Goal: Task Accomplishment & Management: Complete application form

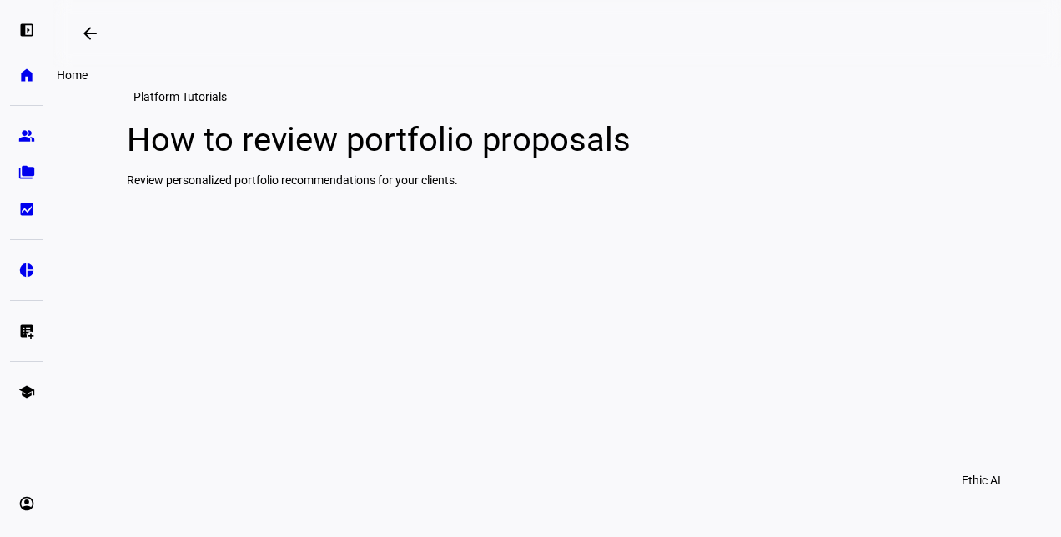
click at [10, 76] on link "home Home" at bounding box center [26, 74] width 33 height 33
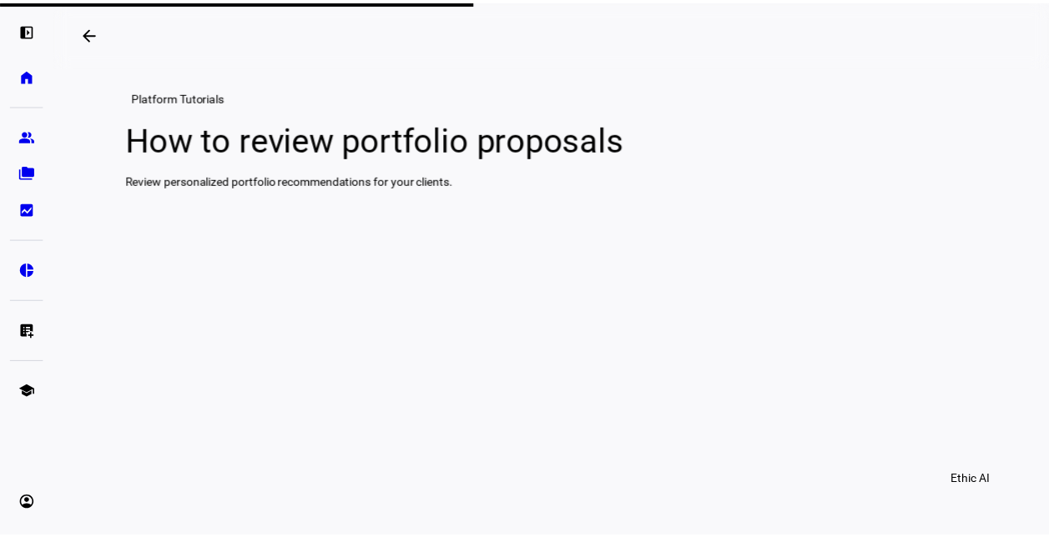
scroll to position [0, 8]
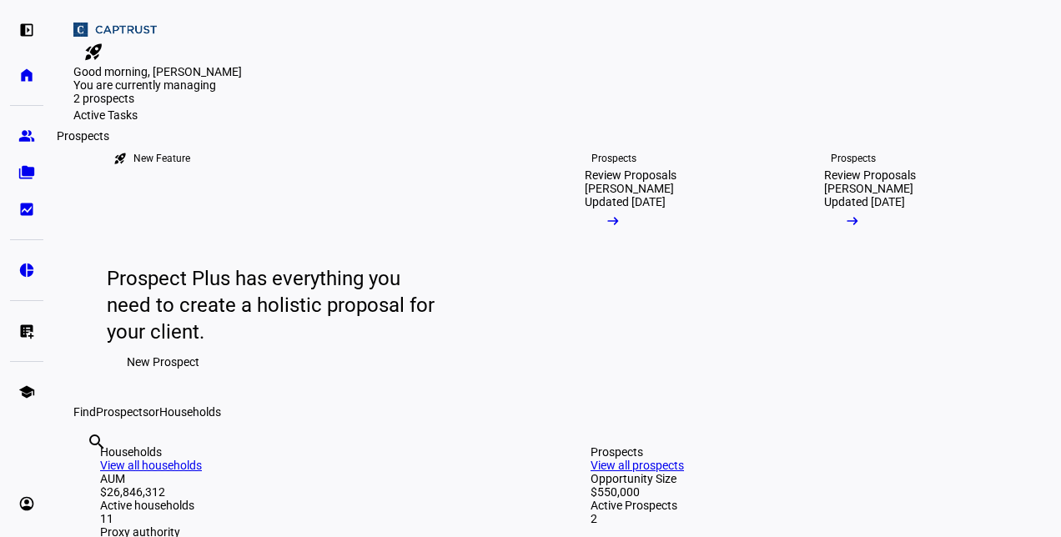
click at [25, 136] on eth-mat-symbol "group" at bounding box center [26, 136] width 17 height 17
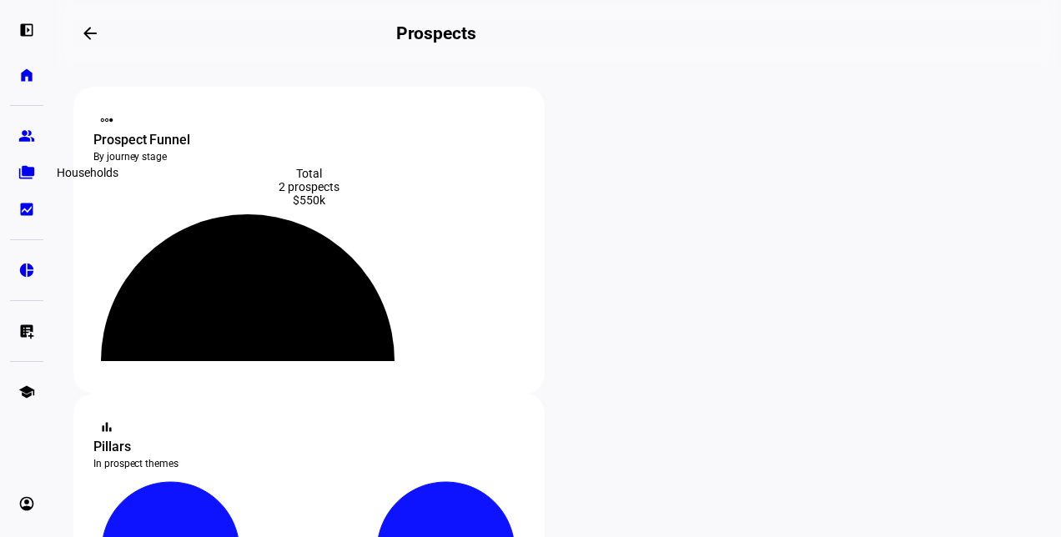
click at [28, 175] on eth-mat-symbol "folder_copy" at bounding box center [26, 172] width 17 height 17
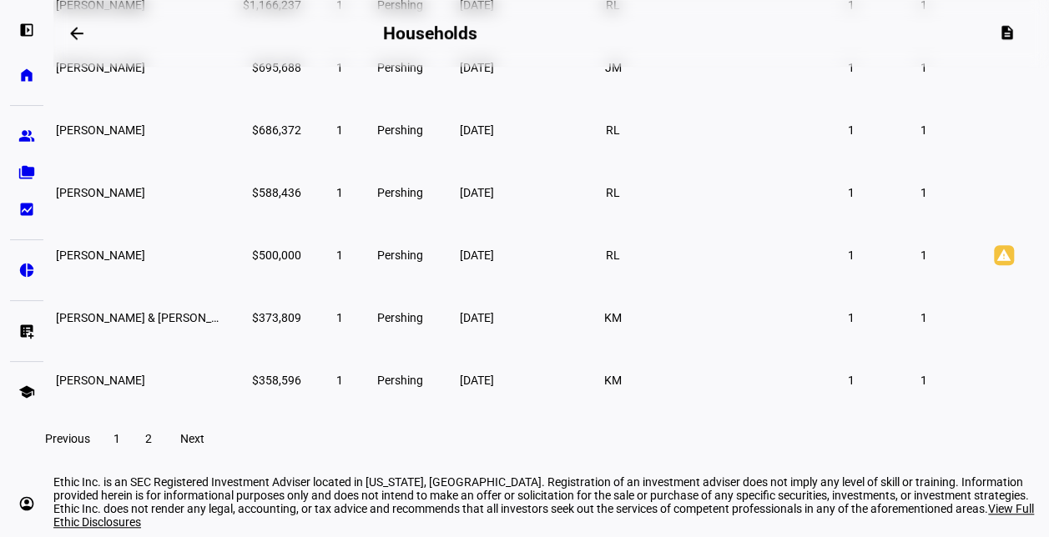
scroll to position [472, 0]
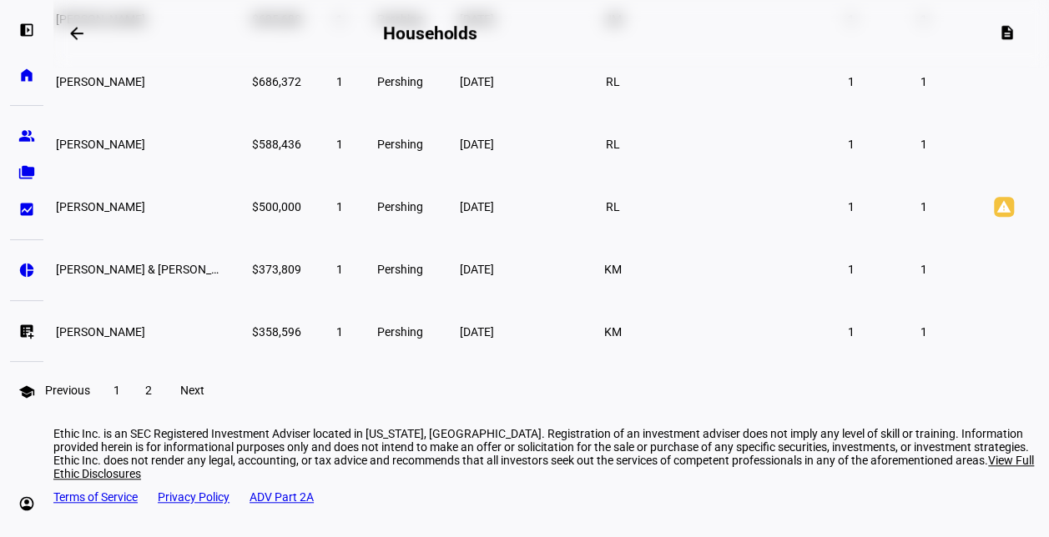
click at [152, 397] on span "2" at bounding box center [148, 390] width 7 height 13
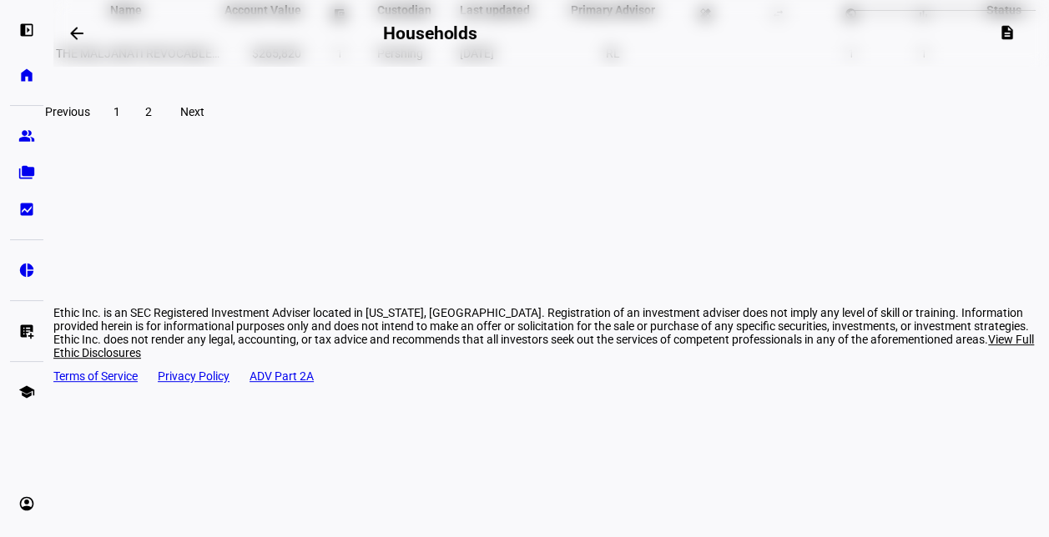
scroll to position [60, 0]
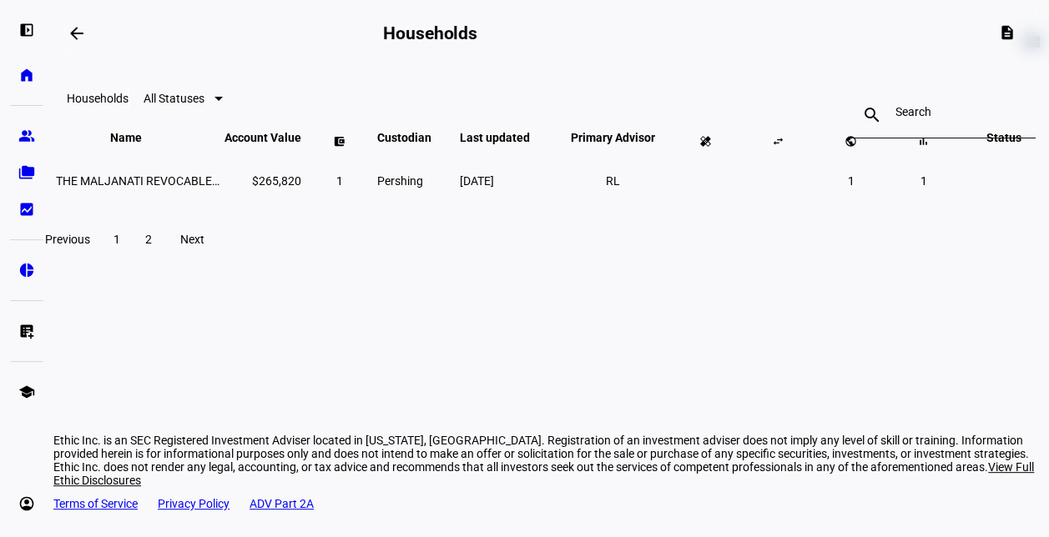
click at [120, 246] on span "1" at bounding box center [116, 239] width 7 height 13
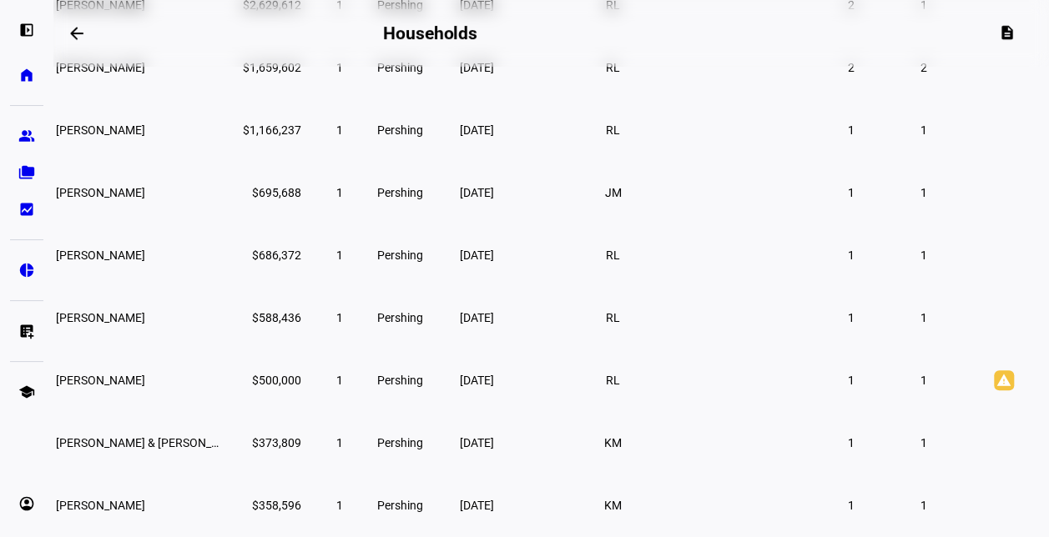
scroll to position [293, 0]
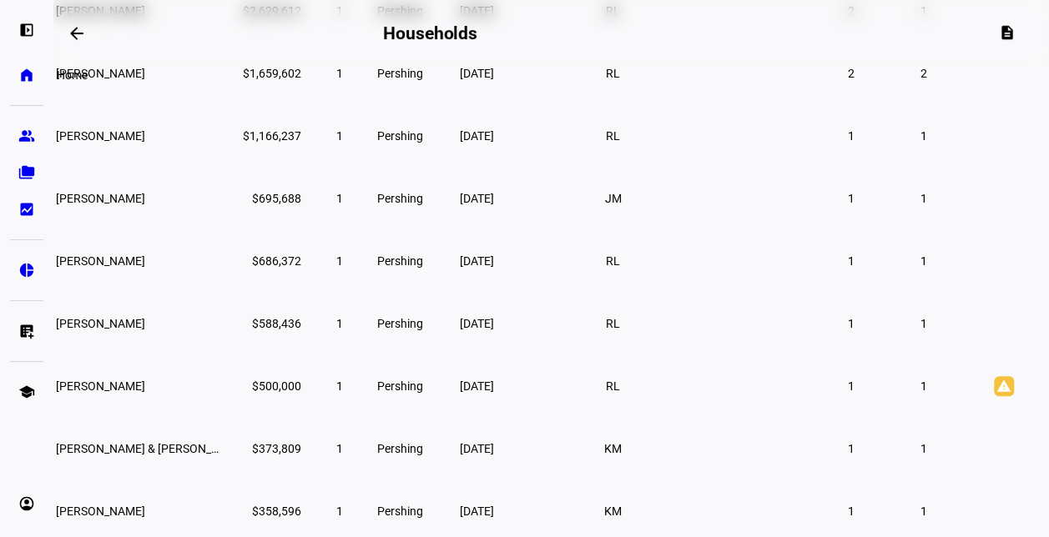
click at [25, 84] on link "home Home" at bounding box center [26, 74] width 33 height 33
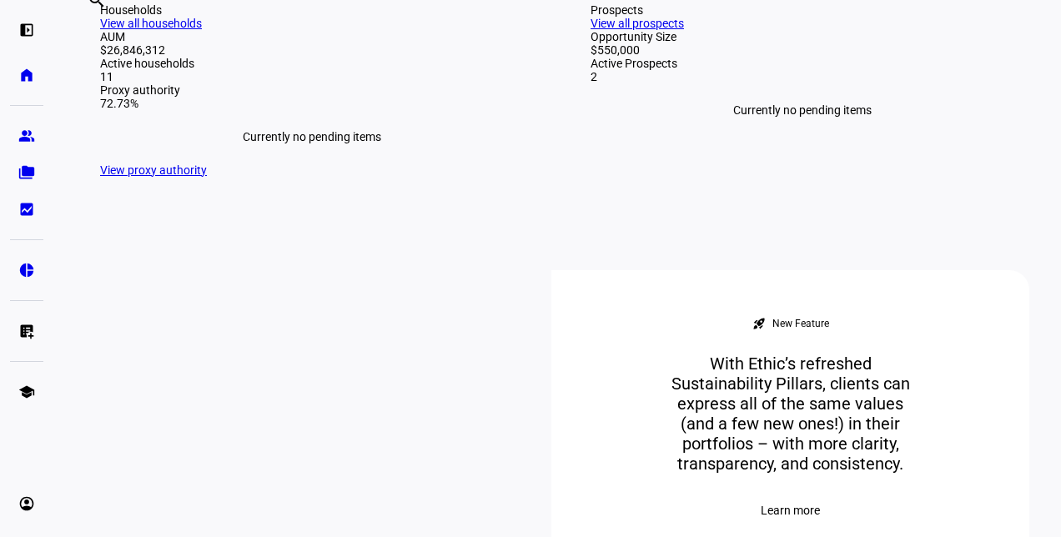
scroll to position [380, 0]
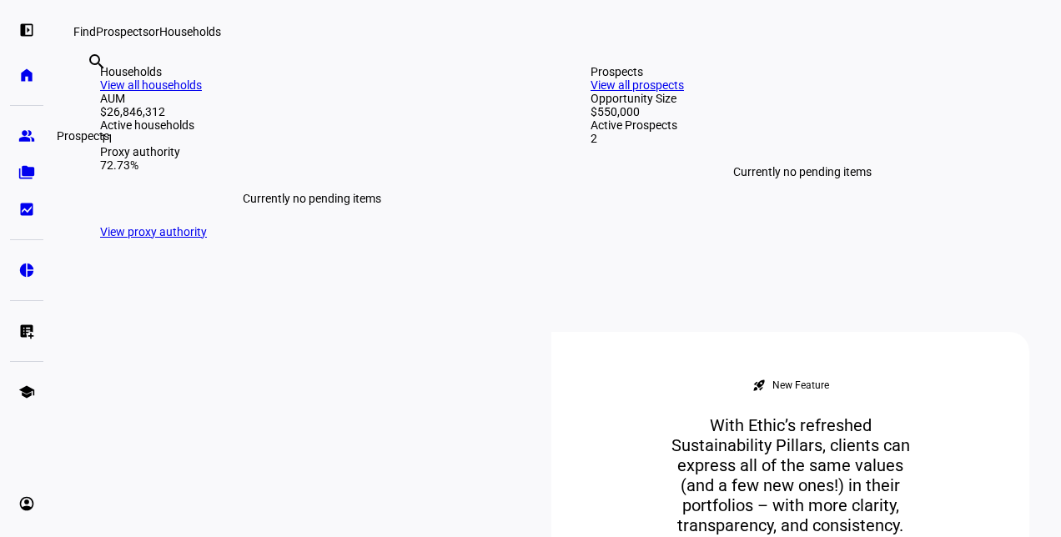
click at [16, 129] on link "group Prospects" at bounding box center [26, 135] width 33 height 33
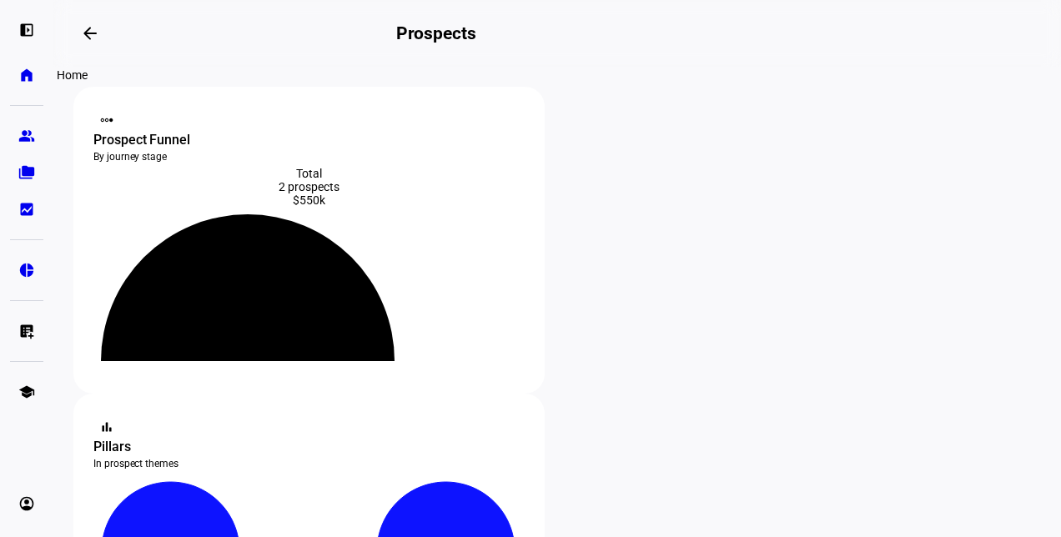
click at [30, 78] on eth-mat-symbol "home" at bounding box center [26, 75] width 17 height 17
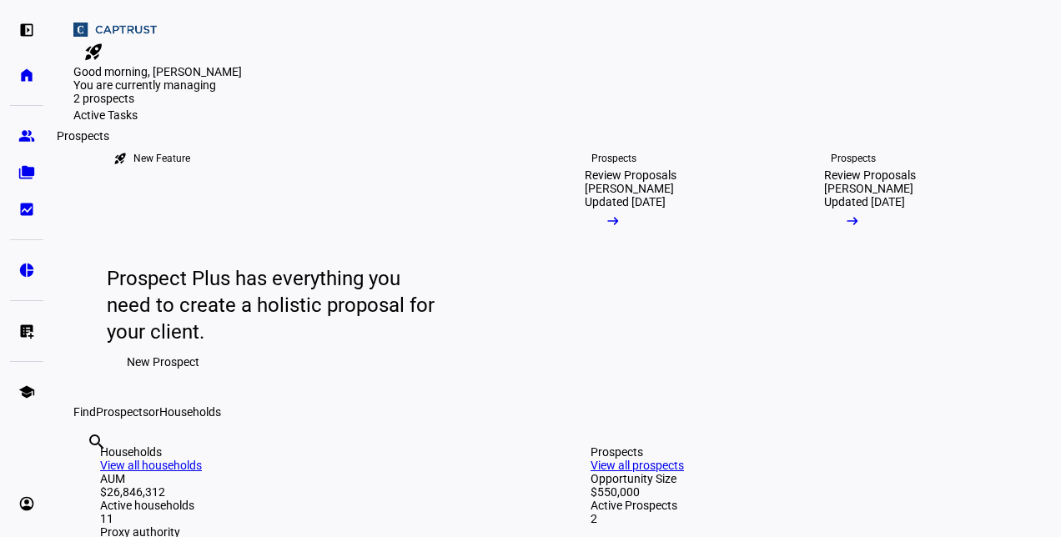
click at [19, 132] on eth-mat-symbol "group" at bounding box center [26, 136] width 17 height 17
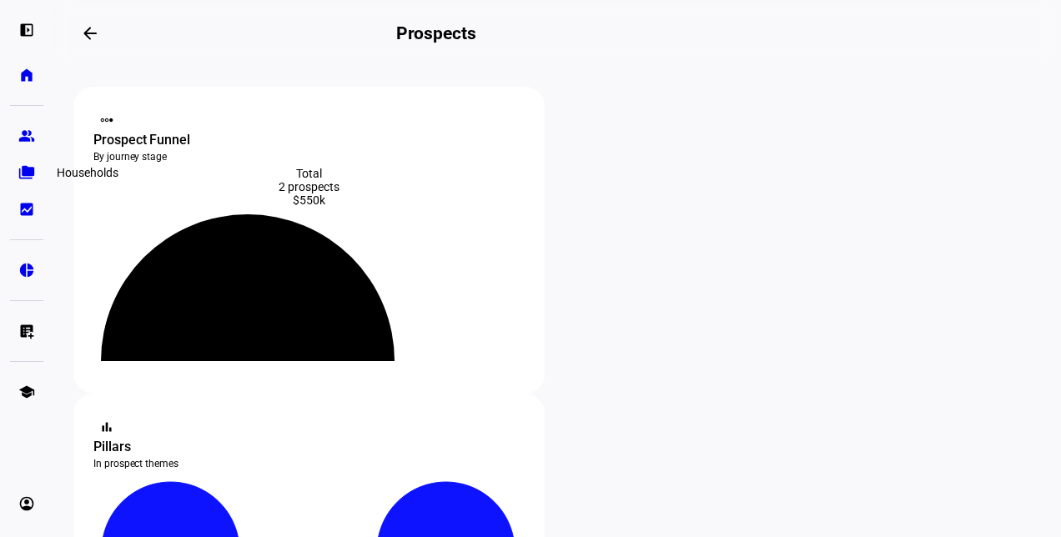
click at [28, 177] on eth-mat-symbol "folder_copy" at bounding box center [26, 172] width 17 height 17
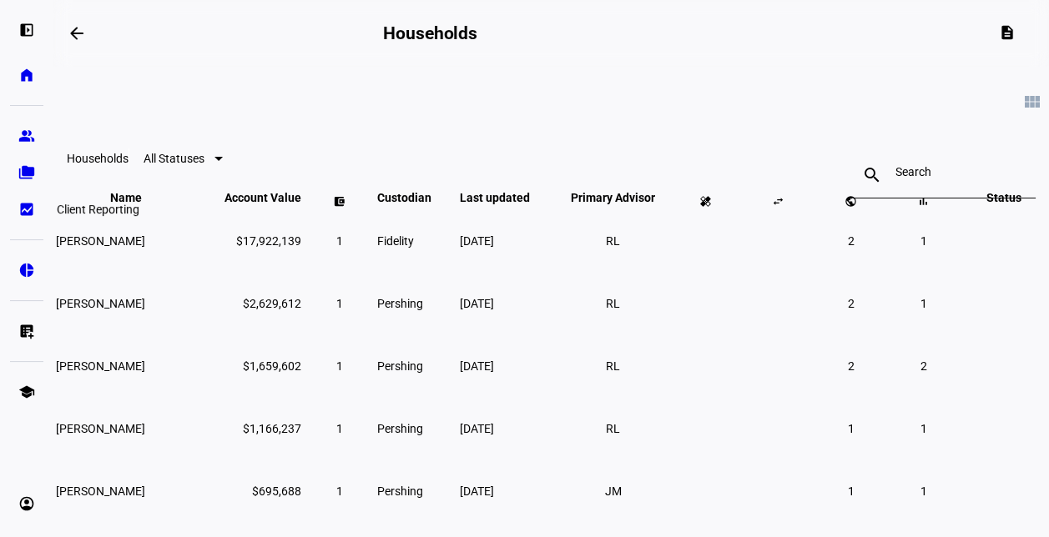
click at [33, 214] on eth-mat-symbol "bid_landscape" at bounding box center [26, 209] width 17 height 17
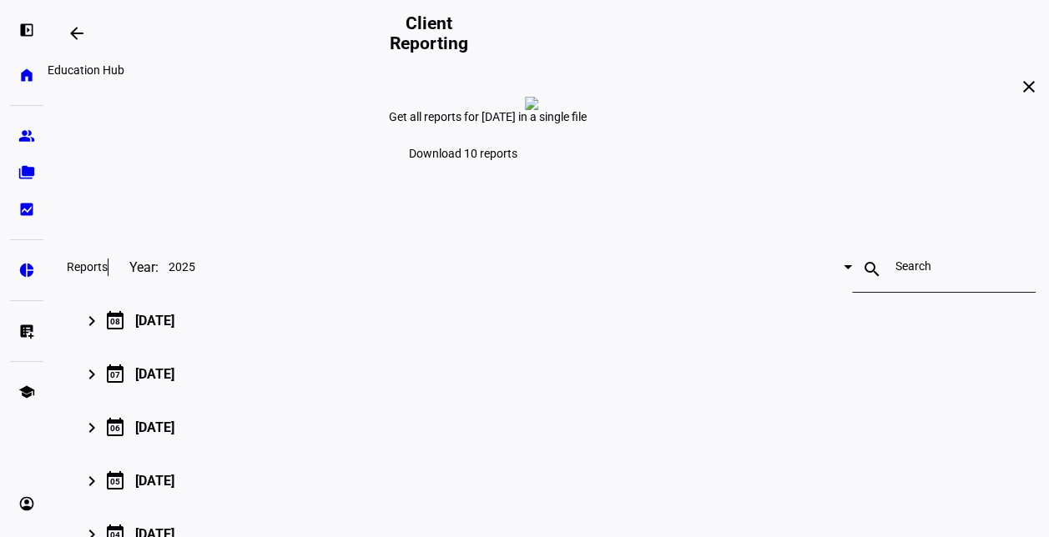
click at [70, 33] on span at bounding box center [77, 33] width 40 height 40
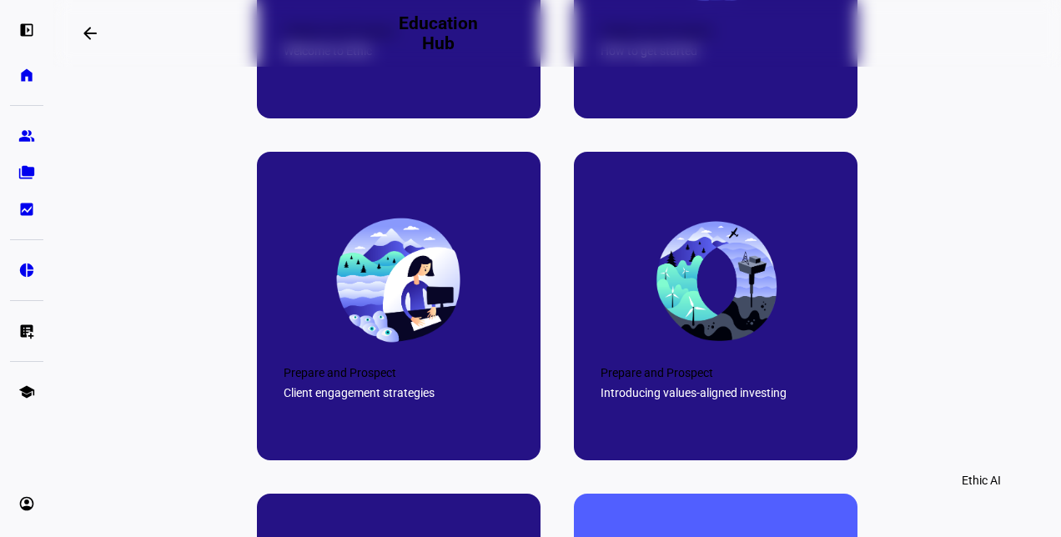
scroll to position [948, 0]
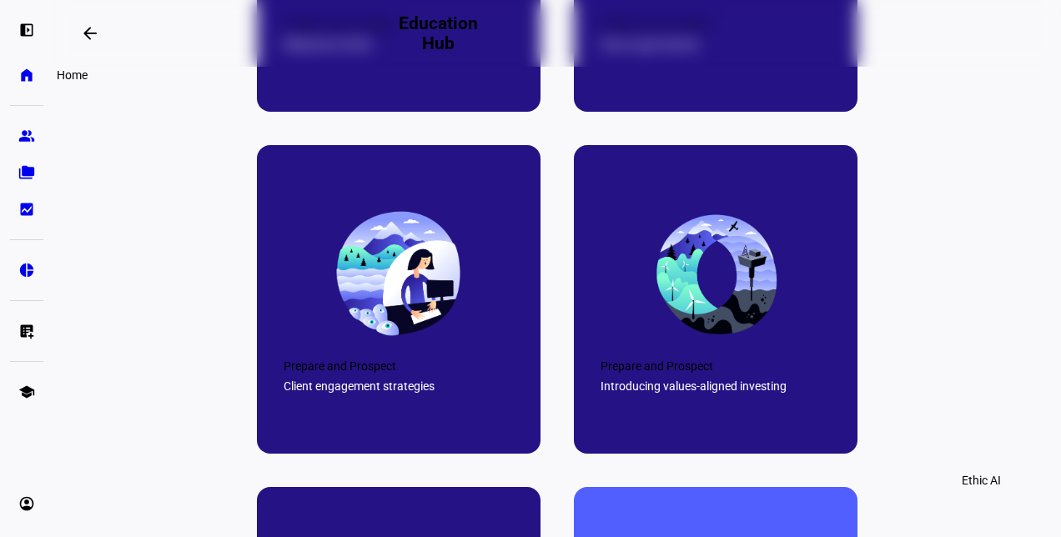
click at [32, 74] on eth-mat-symbol "home" at bounding box center [26, 75] width 17 height 17
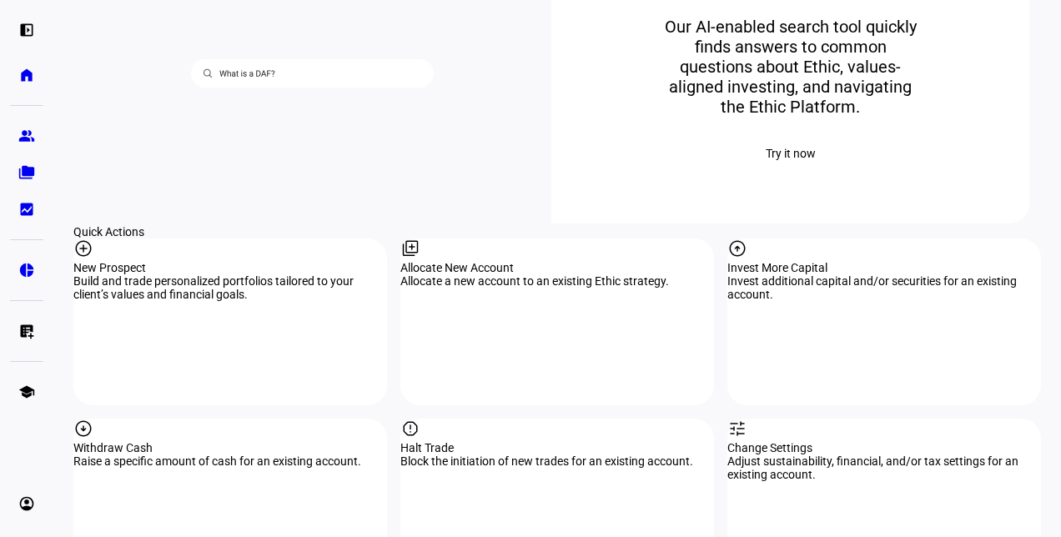
scroll to position [1396, 0]
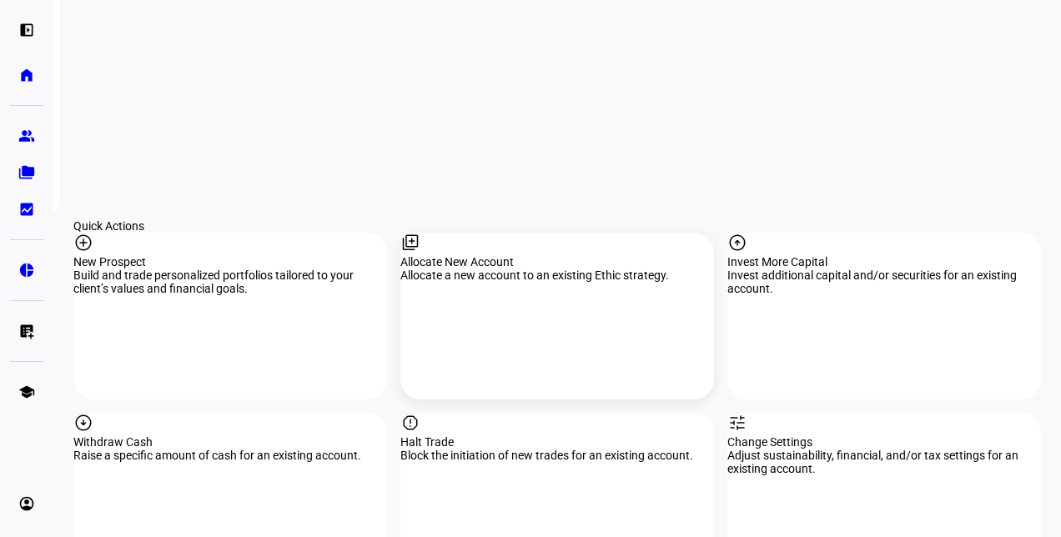
click at [498, 255] on div "Allocate New Account" at bounding box center [557, 261] width 314 height 13
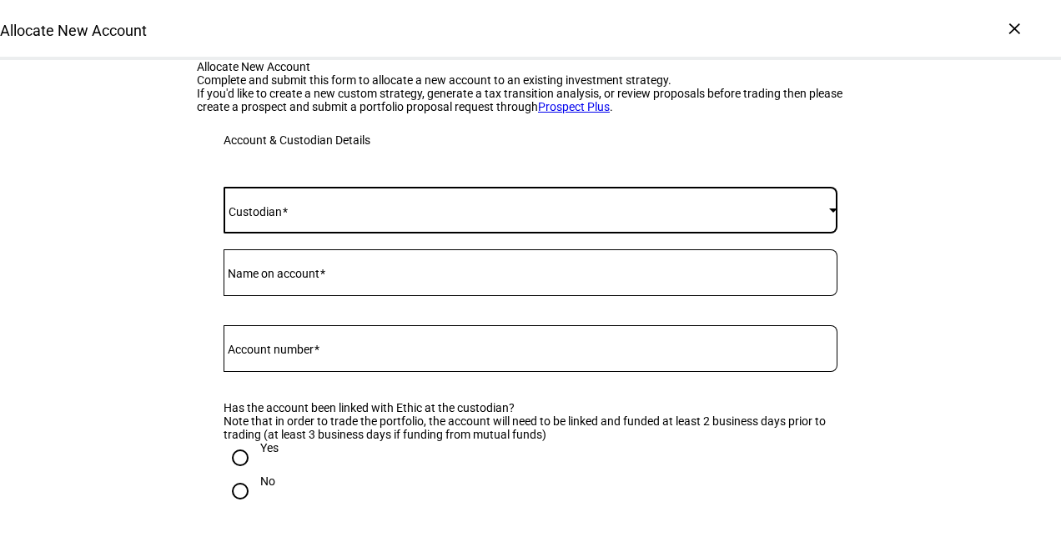
click at [393, 217] on span at bounding box center [527, 210] width 606 height 13
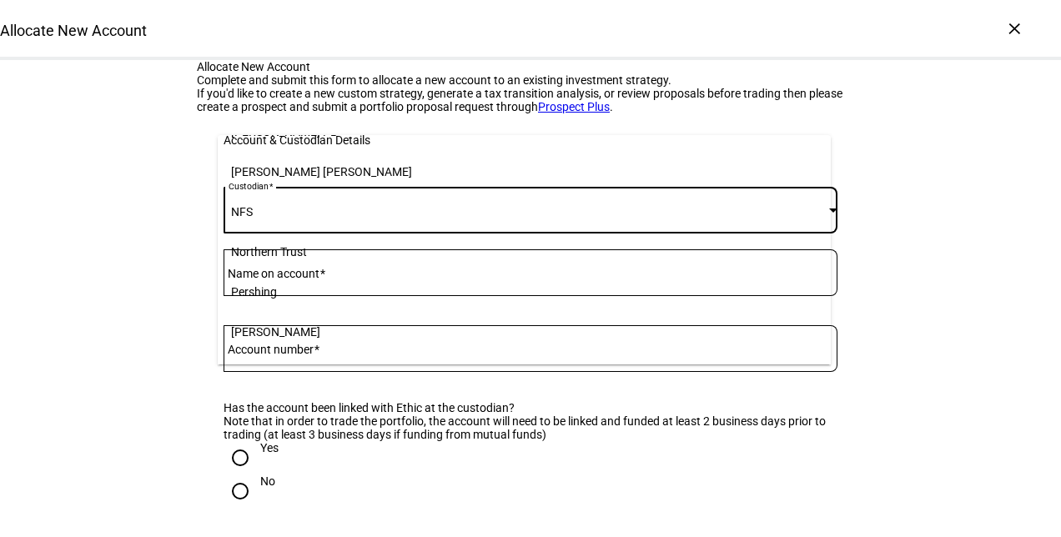
scroll to position [252, 0]
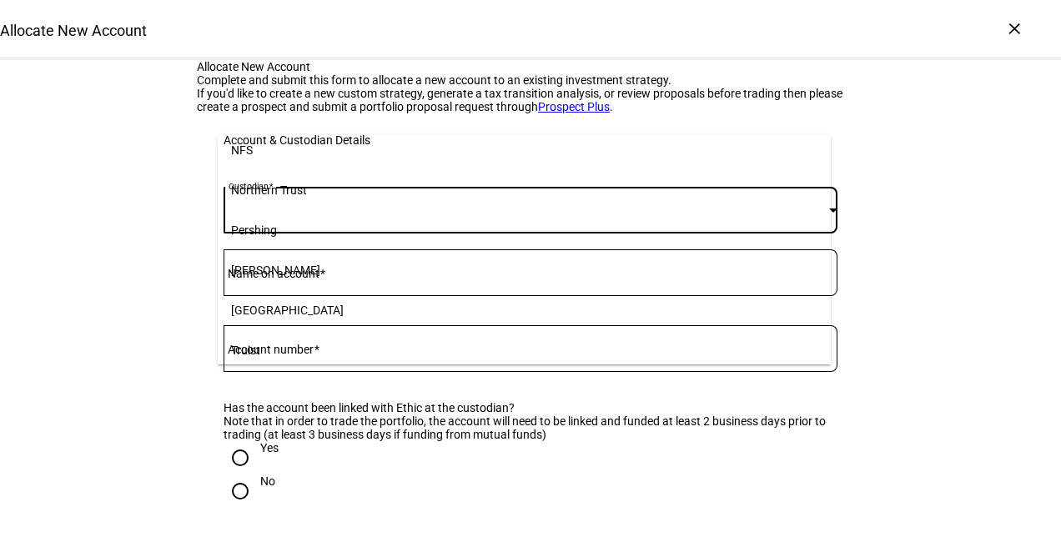
click at [545, 225] on mat-option "Pershing" at bounding box center [524, 230] width 613 height 40
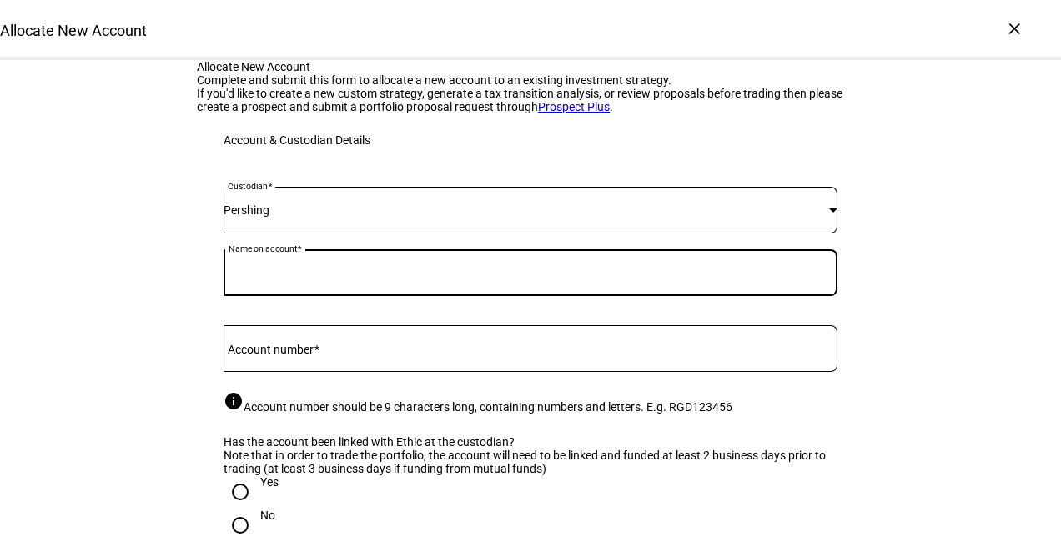
click at [299, 276] on input "Name on account" at bounding box center [531, 269] width 614 height 13
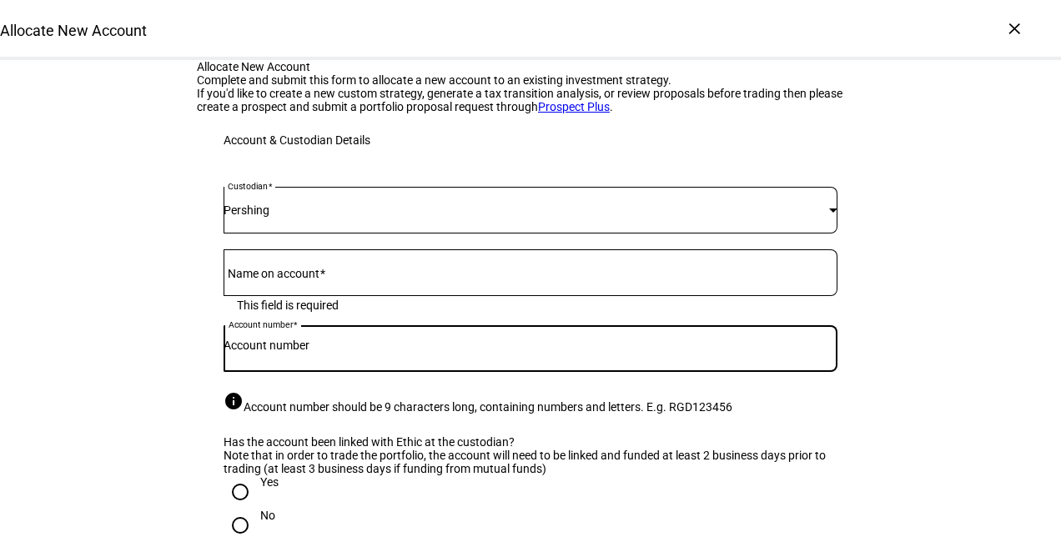
click at [279, 352] on input "Account number" at bounding box center [531, 345] width 614 height 13
paste input "RGD100117"
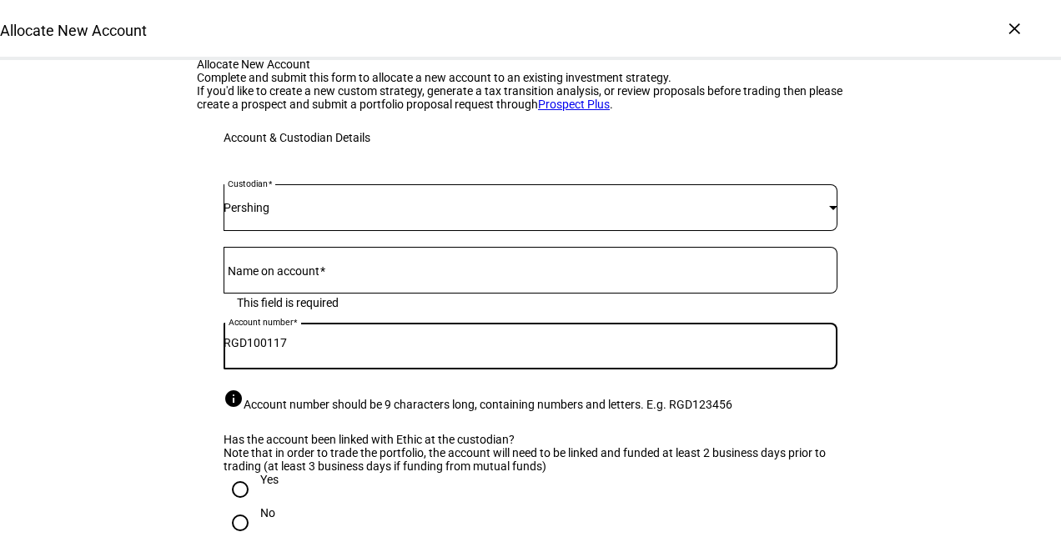
type input "RGD100117"
click at [289, 278] on mat-label "Name on account" at bounding box center [274, 270] width 92 height 13
click at [289, 274] on input "Name on account" at bounding box center [531, 266] width 614 height 13
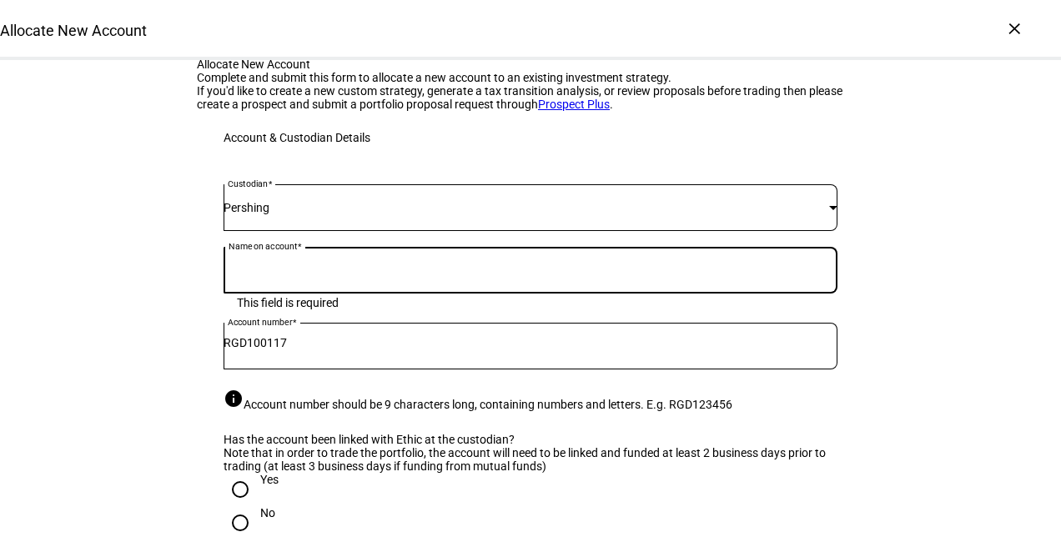
paste input "Nelson Agholor"
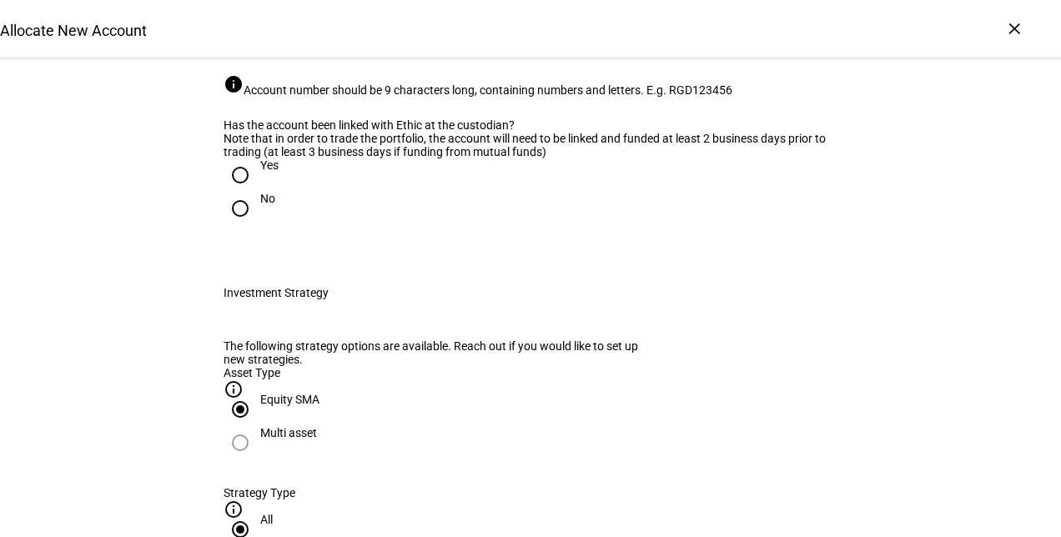
scroll to position [375, 0]
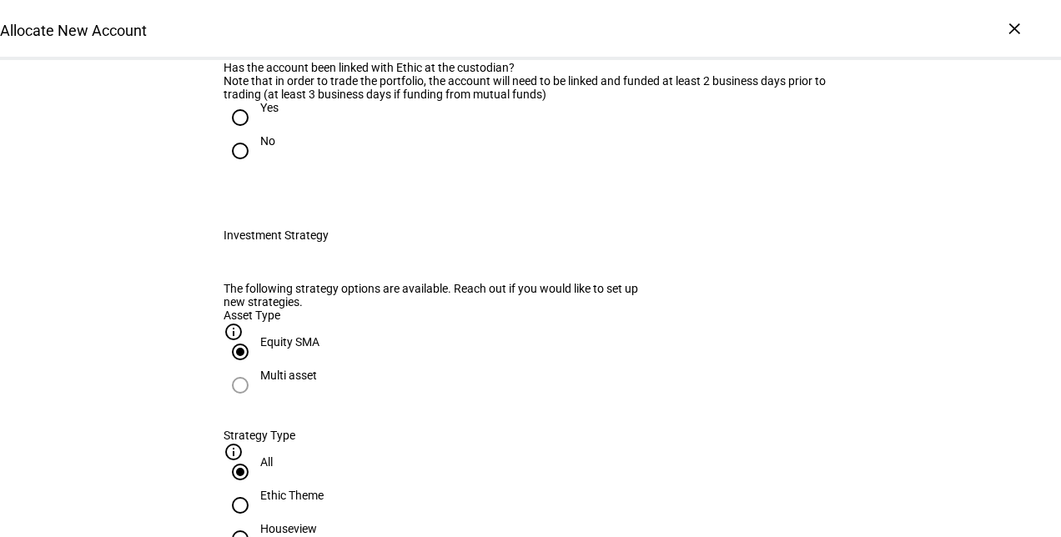
type input "Nelson Agholor"
click at [242, 134] on input "Yes" at bounding box center [240, 117] width 33 height 33
radio input "true"
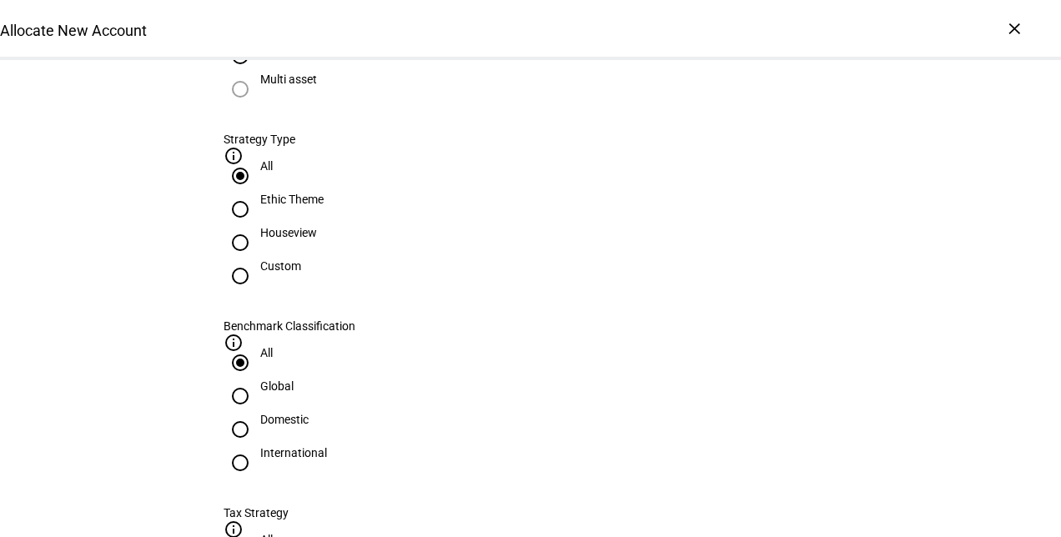
scroll to position [717, 0]
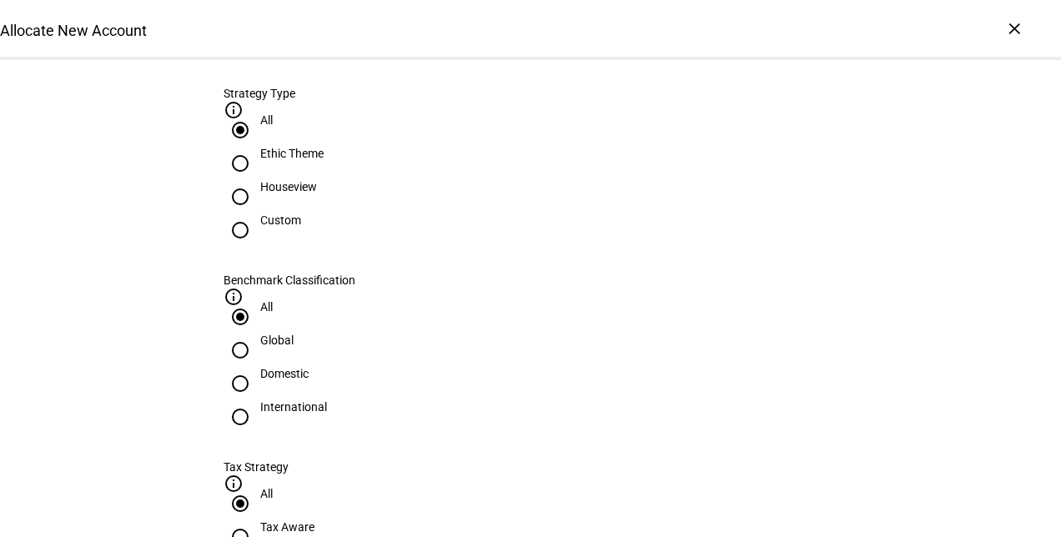
click at [257, 521] on input "Tax Aware" at bounding box center [240, 537] width 33 height 33
radio input "true"
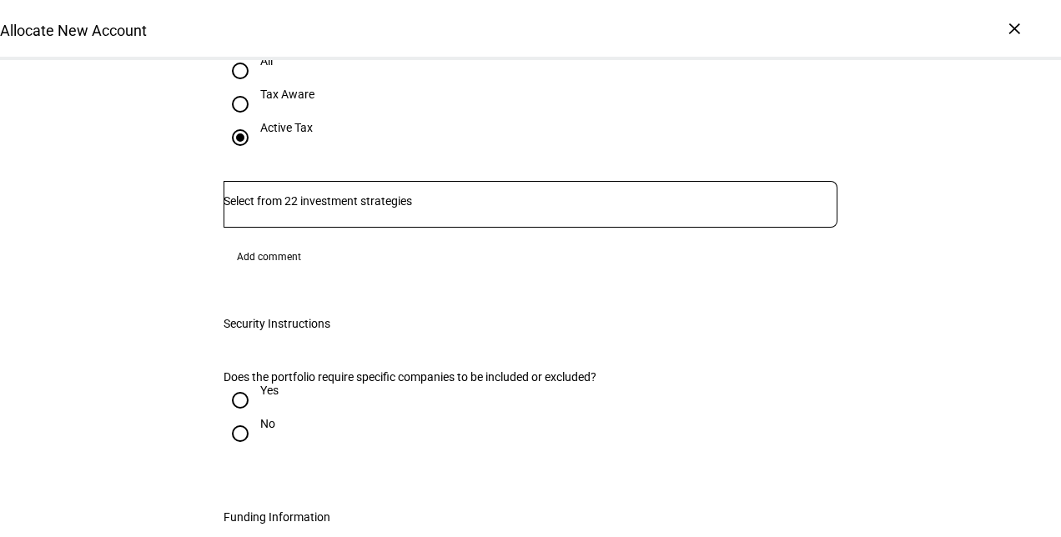
scroll to position [1169, 0]
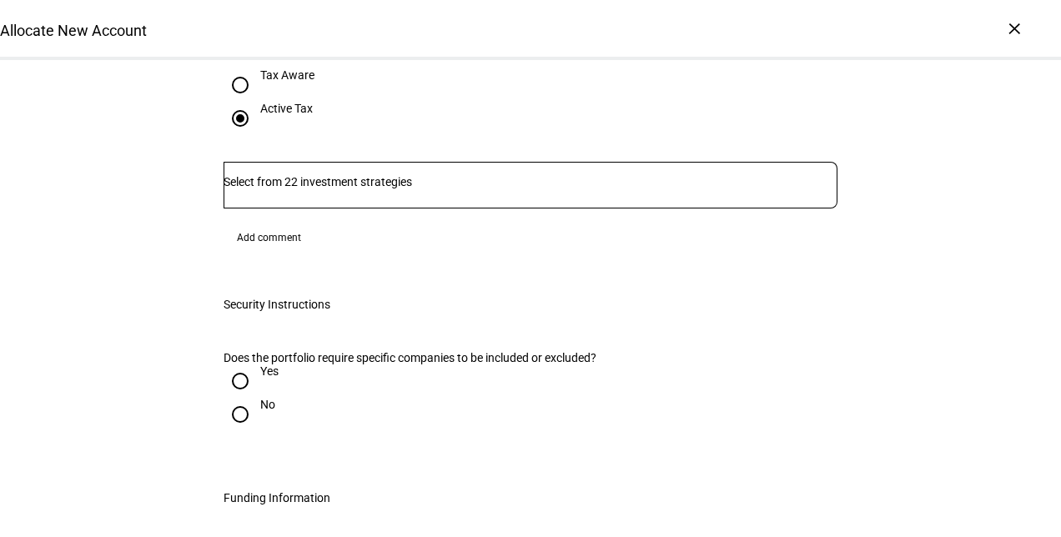
click at [231, 398] on input "No" at bounding box center [240, 414] width 33 height 33
radio input "true"
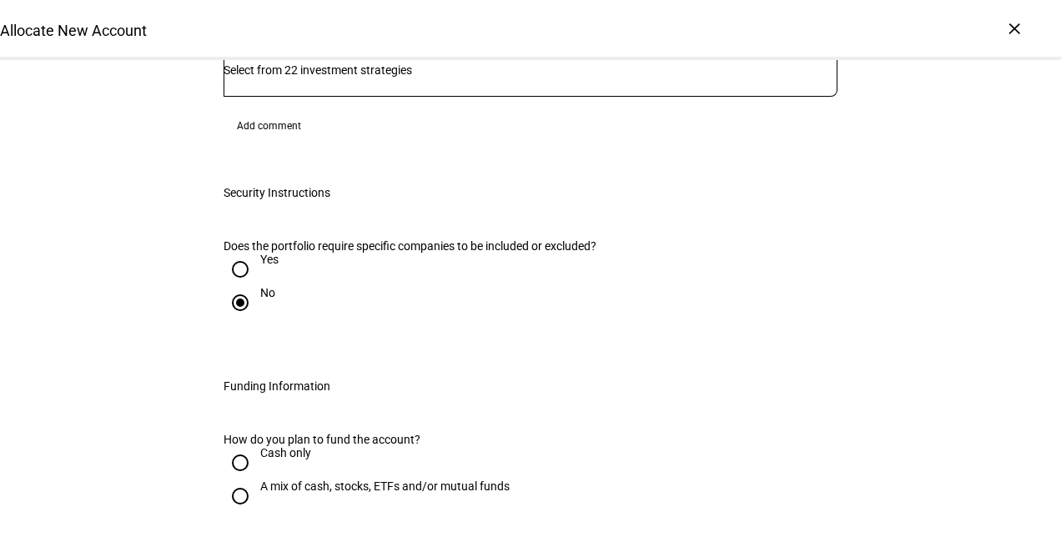
scroll to position [1313, 0]
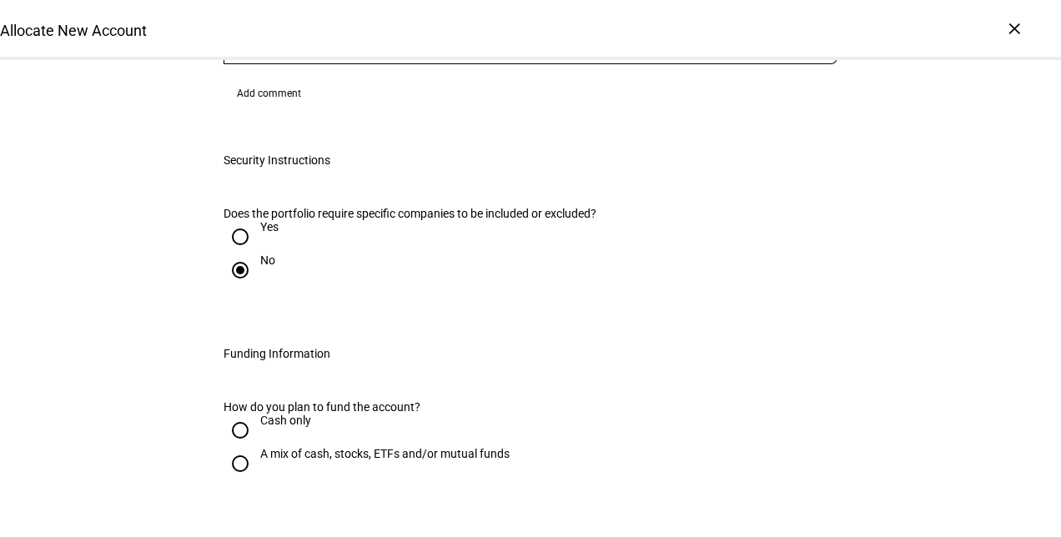
click at [233, 414] on input "Cash only" at bounding box center [240, 430] width 33 height 33
radio input "true"
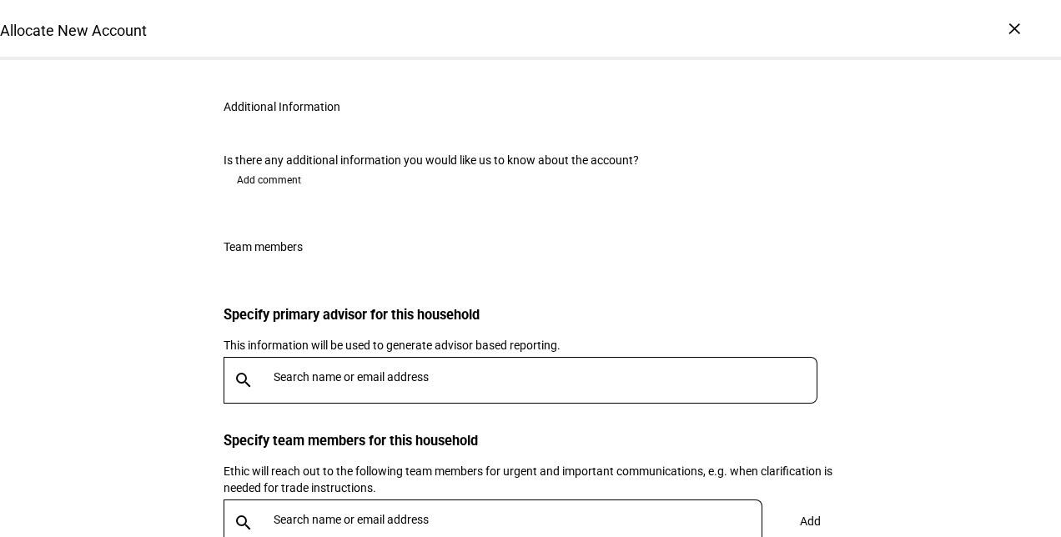
scroll to position [1962, 0]
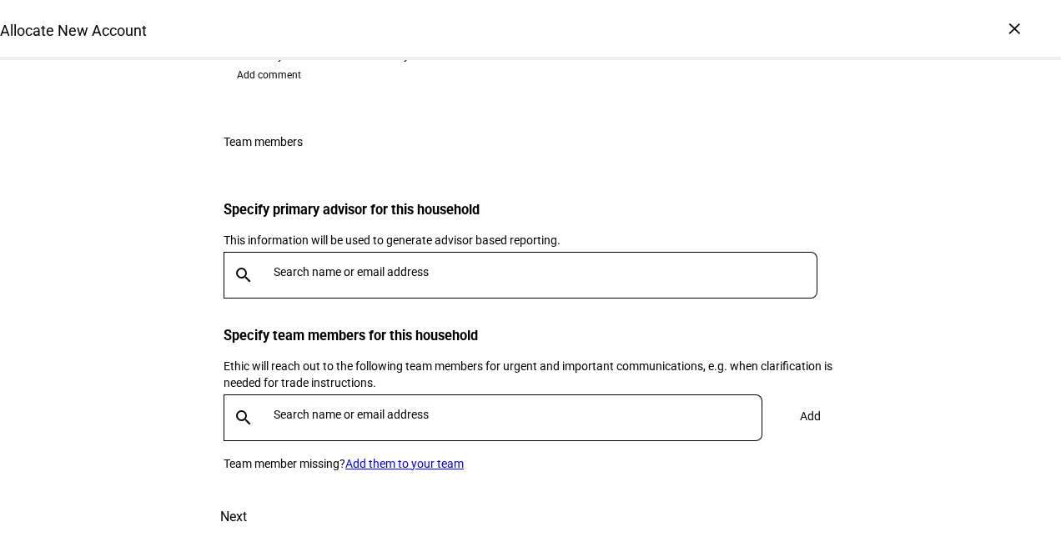
click at [247, 497] on span "Next" at bounding box center [233, 517] width 27 height 40
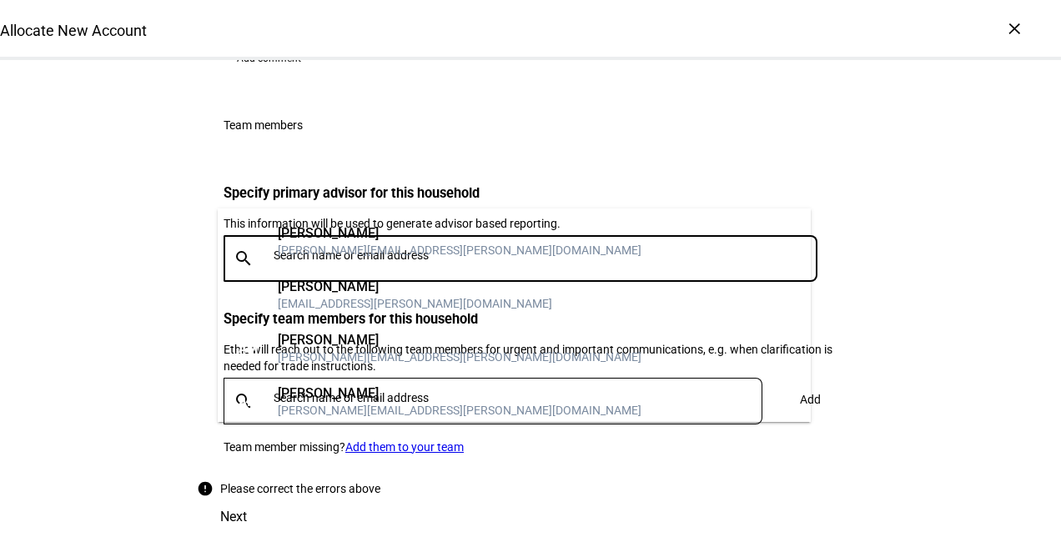
click at [340, 249] on input "text" at bounding box center [549, 255] width 551 height 13
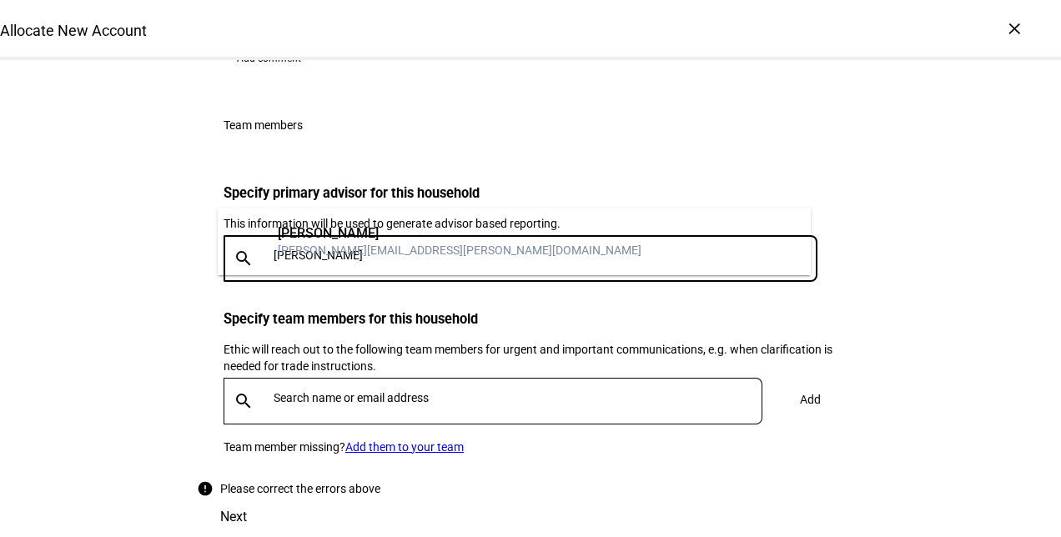
type input "[PERSON_NAME]"
click at [376, 234] on div "[PERSON_NAME]" at bounding box center [460, 233] width 364 height 17
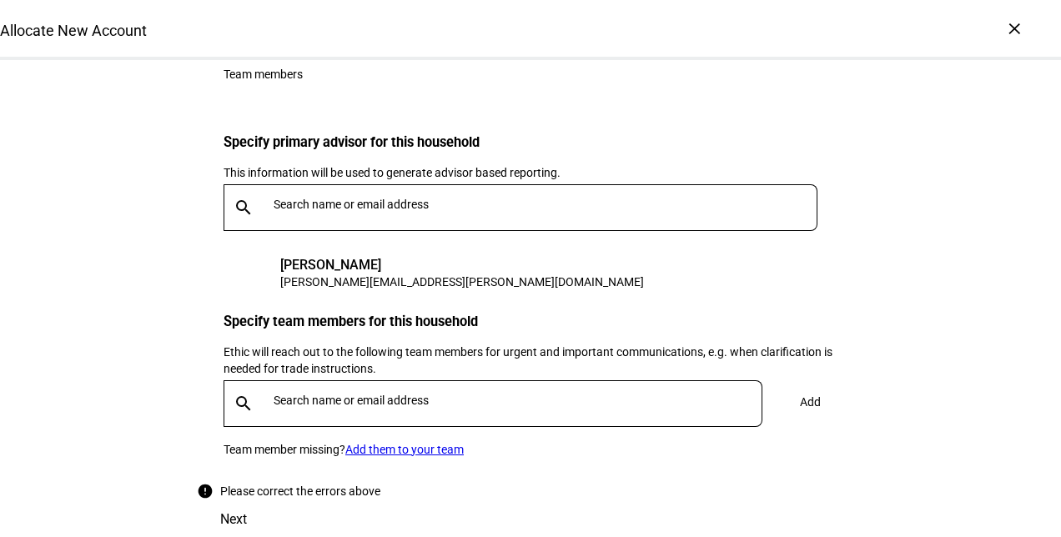
click at [320, 395] on input "text" at bounding box center [521, 400] width 495 height 13
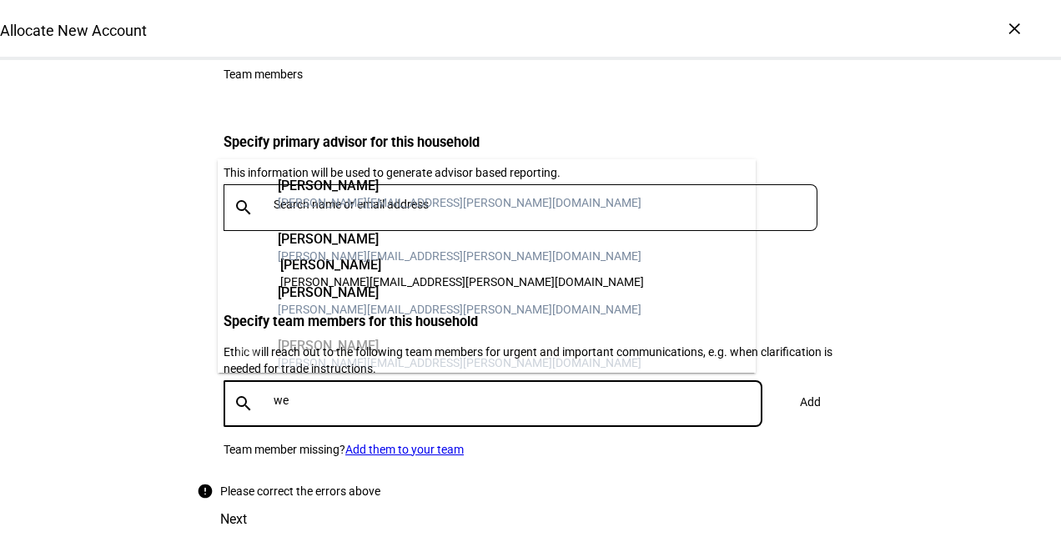
scroll to position [67, 0]
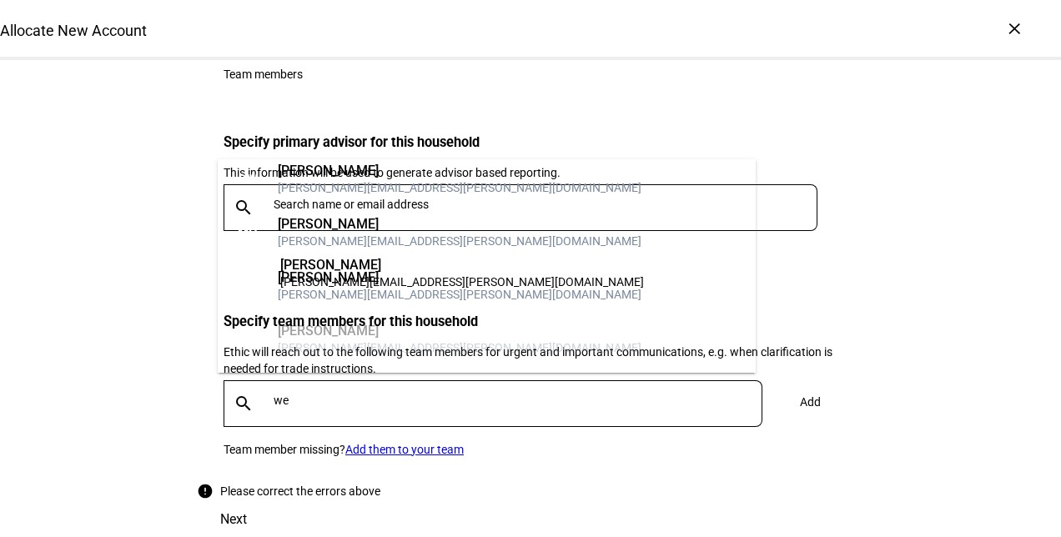
click at [413, 340] on div "DW Dan Westin dan.westin@captrust.com DW David Westra david.westra@captrust.com…" at bounding box center [487, 266] width 538 height 214
click at [345, 394] on input "we" at bounding box center [521, 400] width 495 height 13
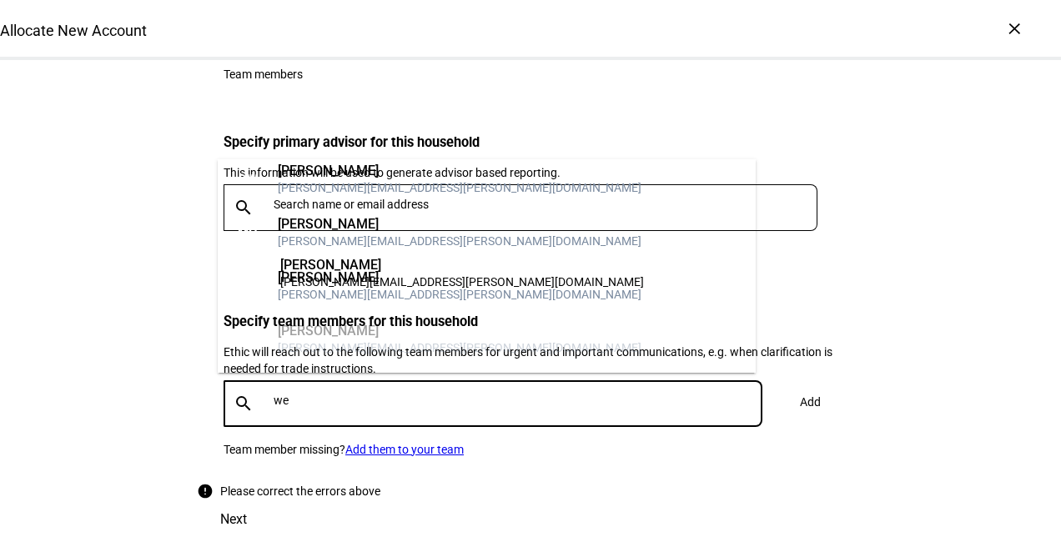
type input "w"
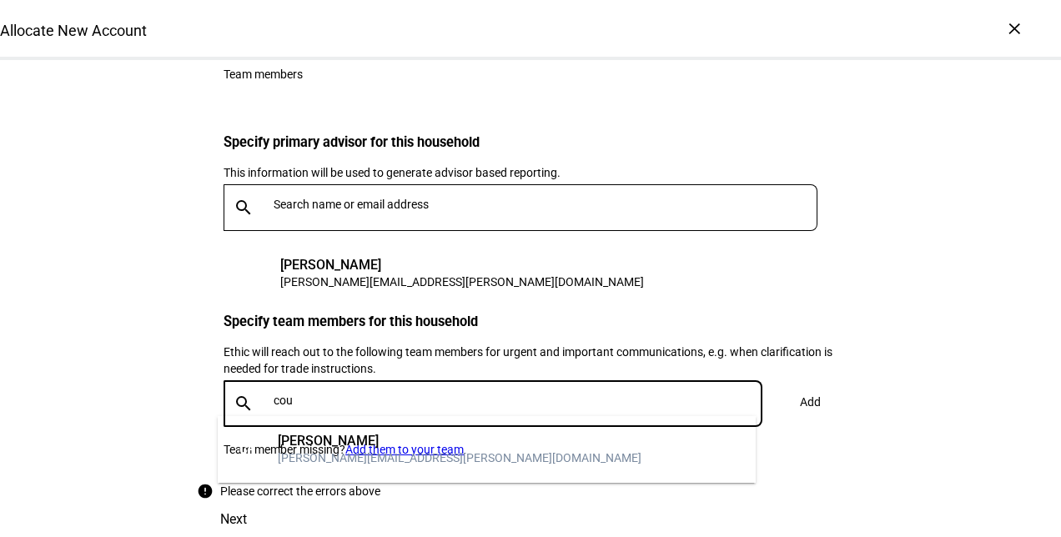
scroll to position [0, 0]
type input "court"
click at [349, 445] on div "[PERSON_NAME]" at bounding box center [460, 441] width 364 height 17
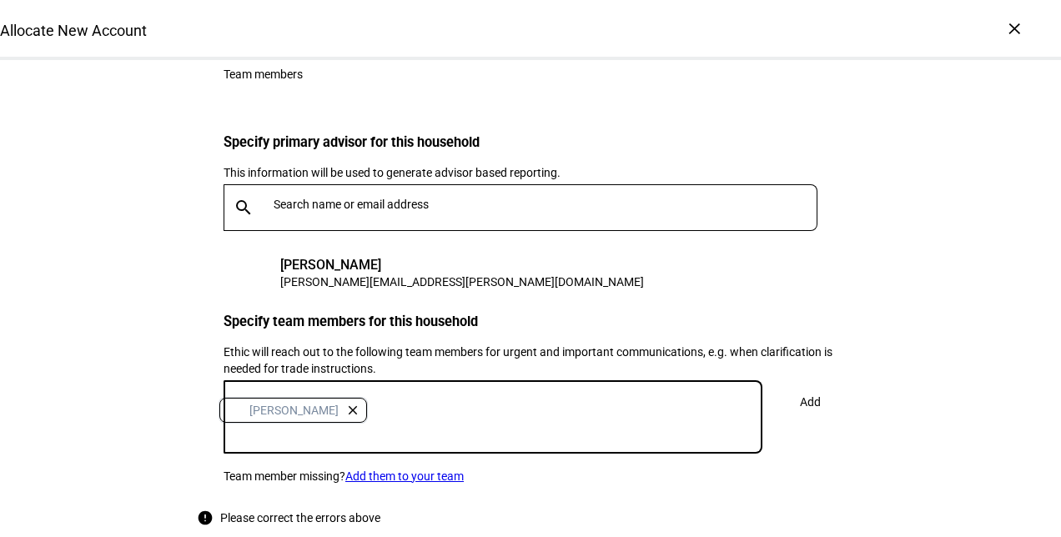
scroll to position [2085, 0]
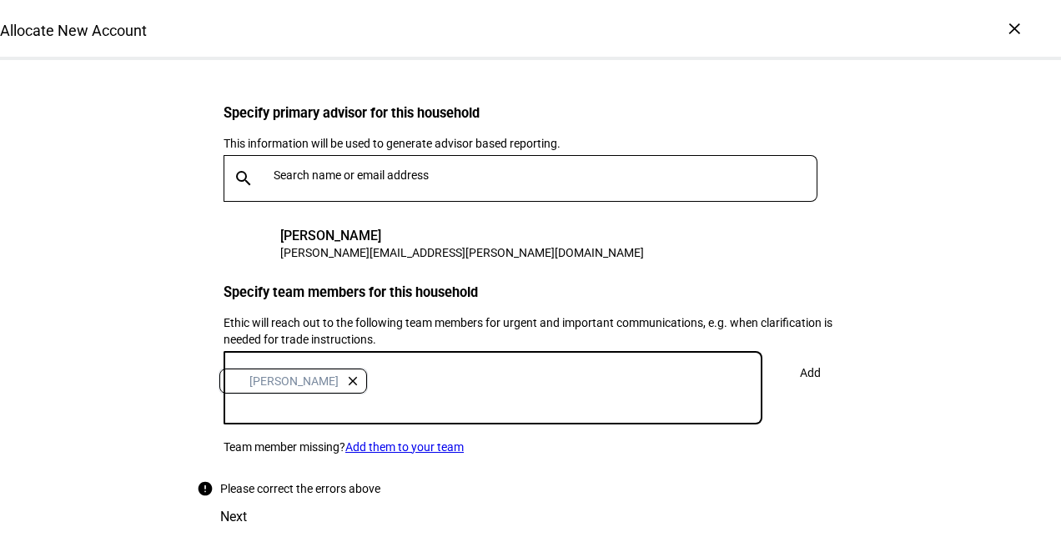
click at [801, 356] on span "Add" at bounding box center [810, 372] width 21 height 33
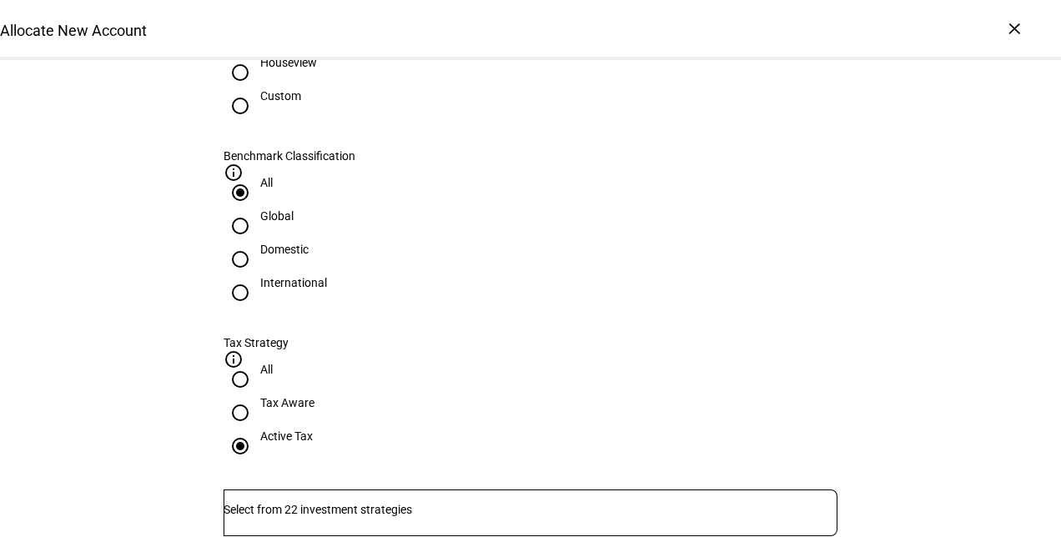
scroll to position [846, 0]
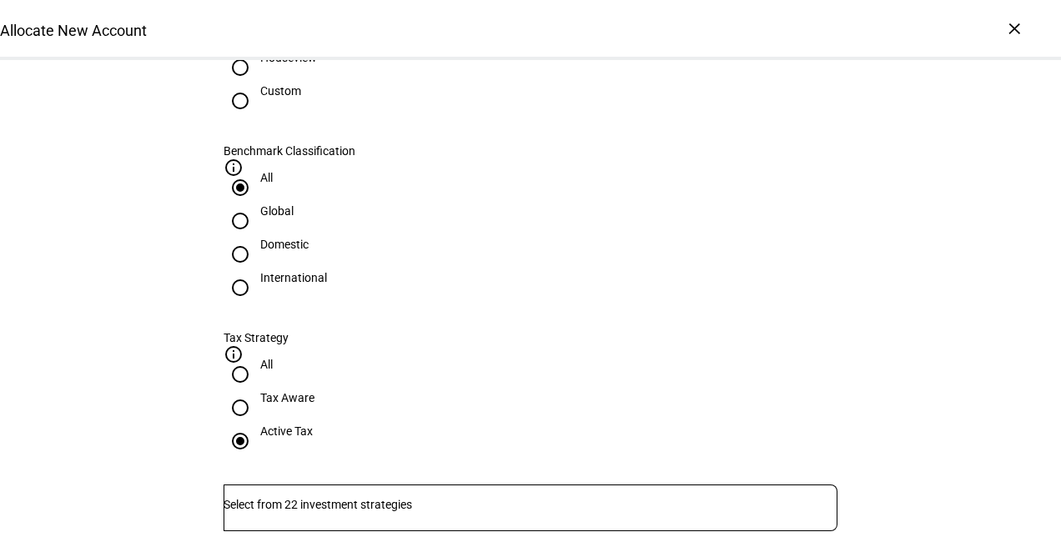
click at [257, 204] on input "Global" at bounding box center [240, 220] width 33 height 33
radio input "true"
click at [257, 171] on input "All" at bounding box center [240, 187] width 33 height 33
radio input "true"
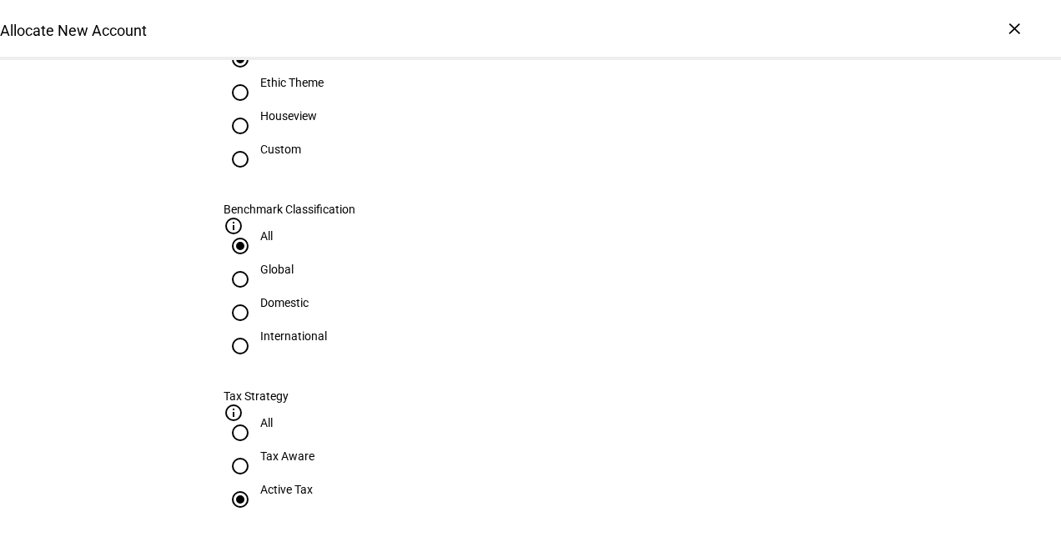
scroll to position [776, 0]
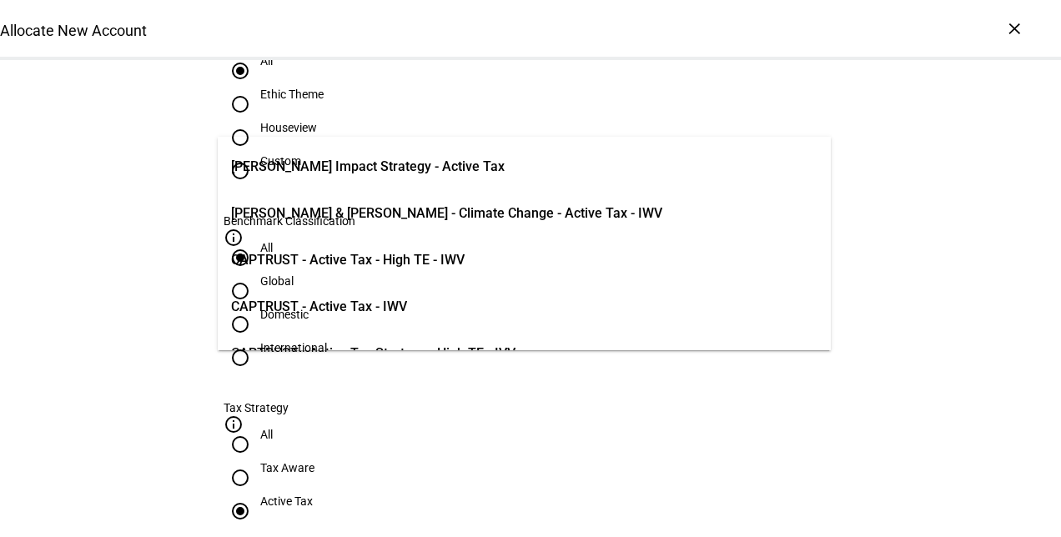
click at [407, 303] on span "CAPTRUST - Active Tax - IWV" at bounding box center [319, 307] width 176 height 20
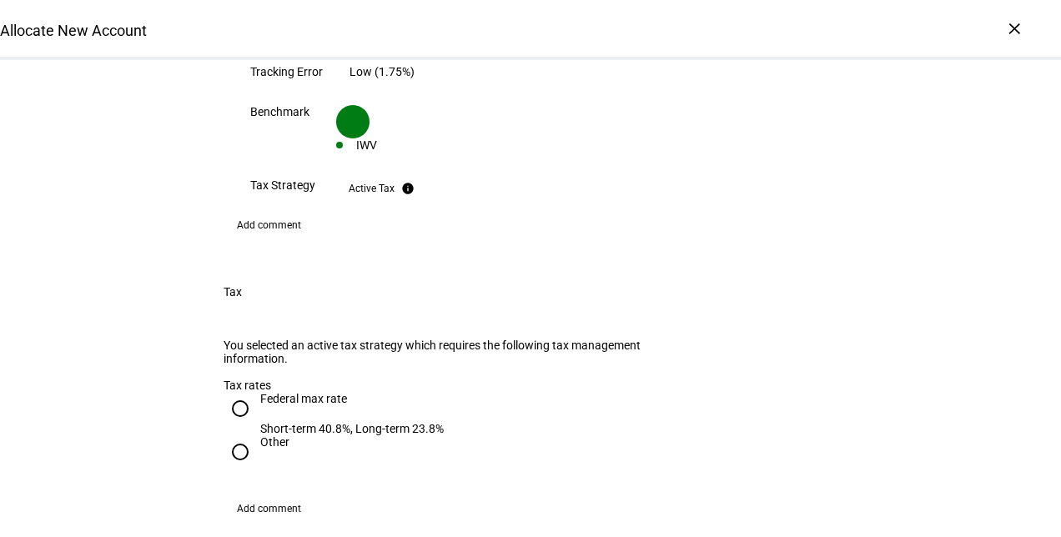
scroll to position [1478, 0]
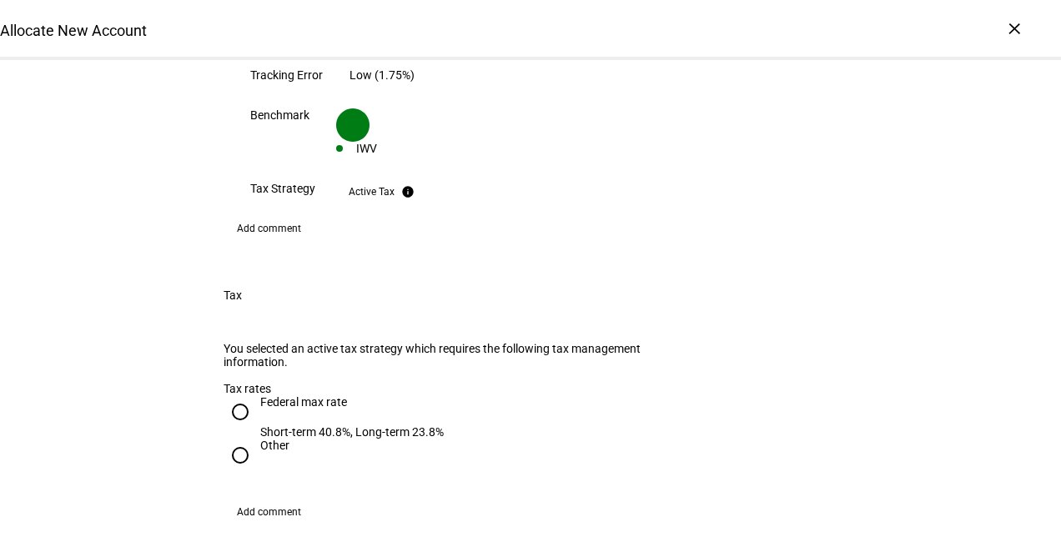
click at [229, 439] on input "Other" at bounding box center [240, 455] width 33 height 33
radio input "true"
click at [235, 395] on input "Federal max rate Short-term 40.8%, Long-term 23.8%" at bounding box center [240, 411] width 33 height 33
radio input "true"
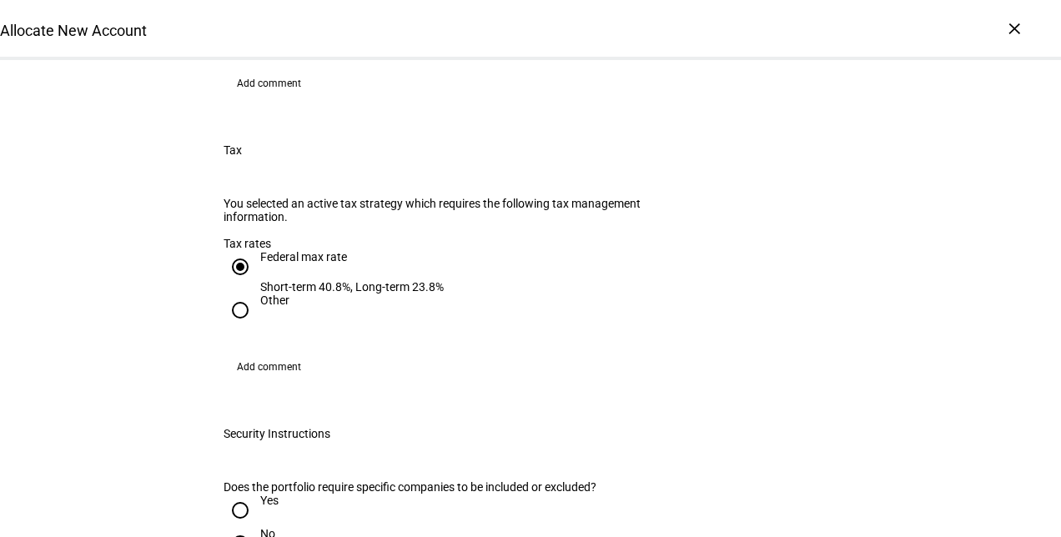
scroll to position [1631, 0]
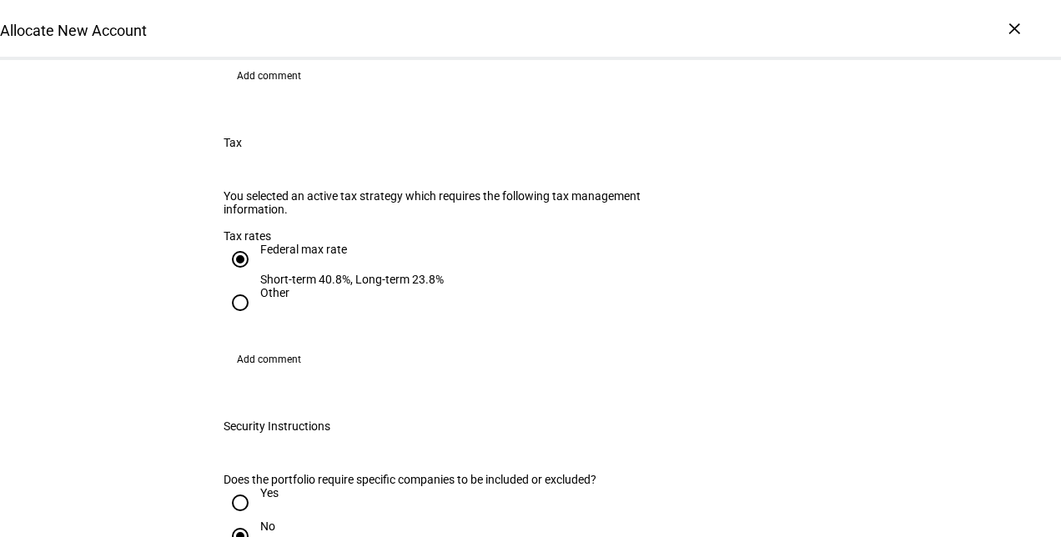
click at [242, 286] on input "Other" at bounding box center [240, 302] width 33 height 33
radio input "true"
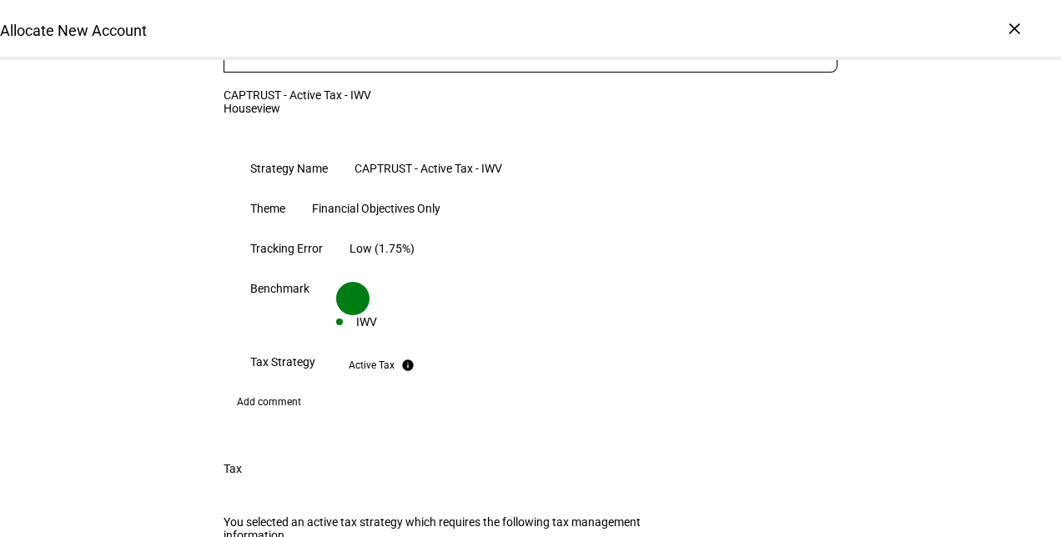
scroll to position [1320, 0]
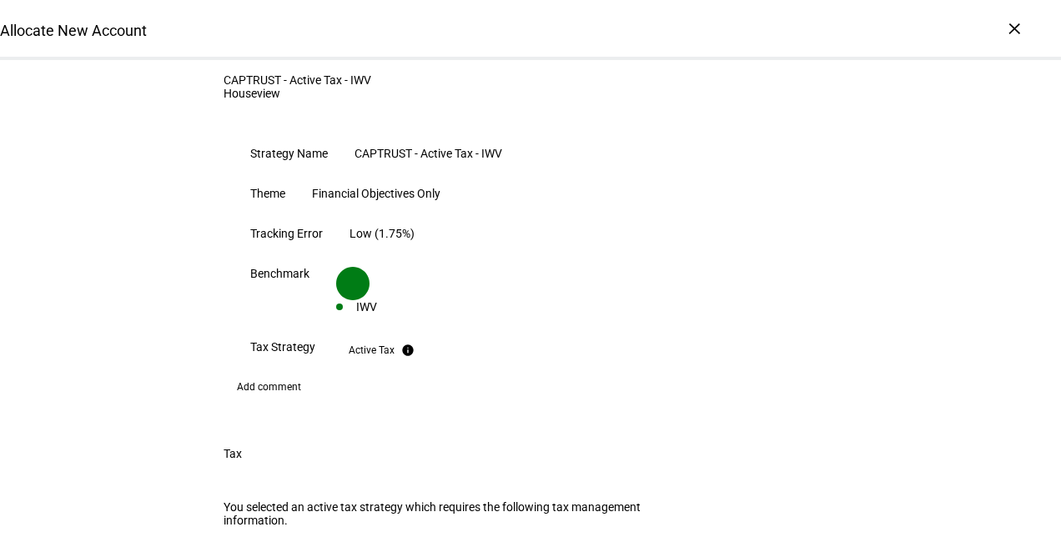
radio input "true"
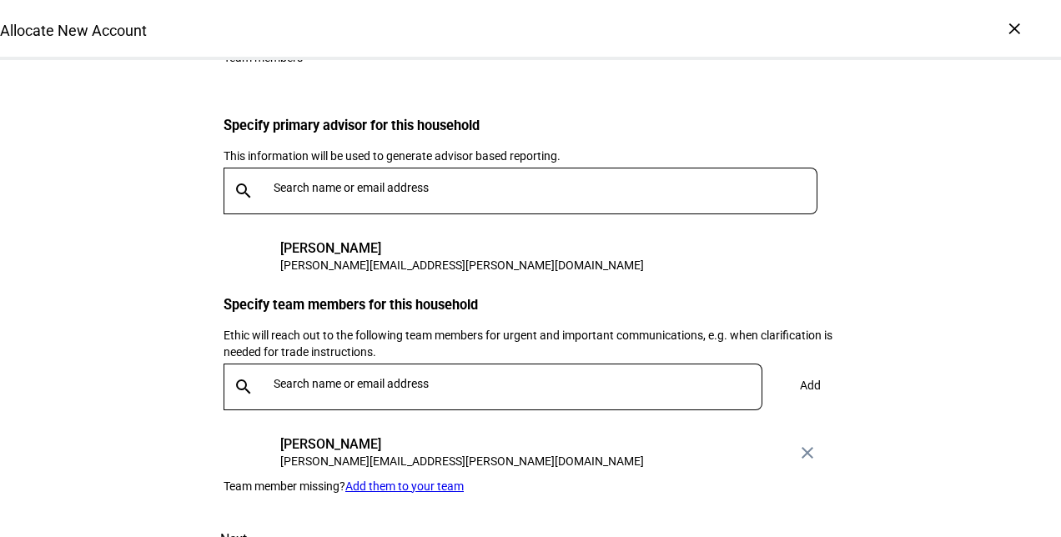
scroll to position [2711, 0]
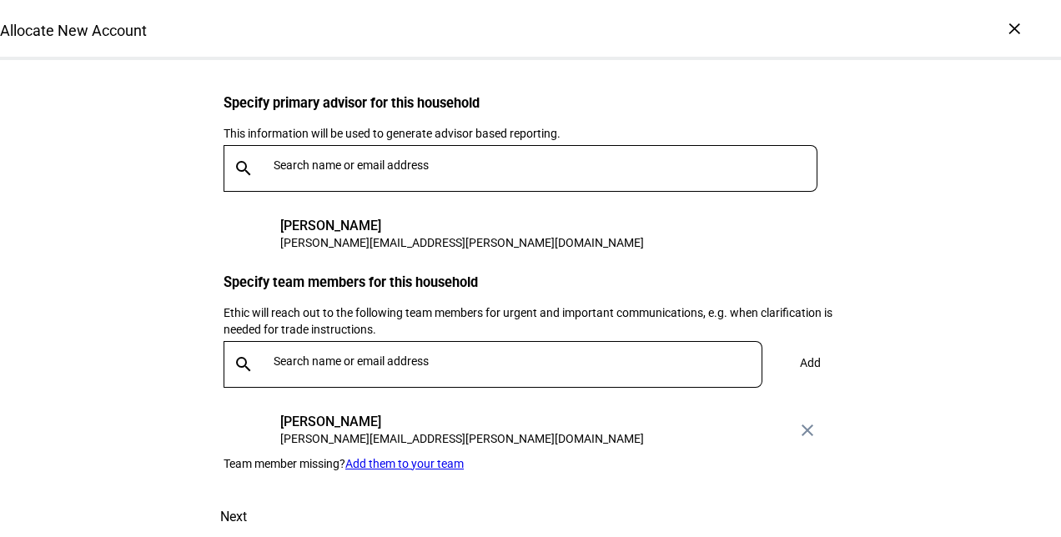
click at [270, 497] on span at bounding box center [233, 517] width 73 height 40
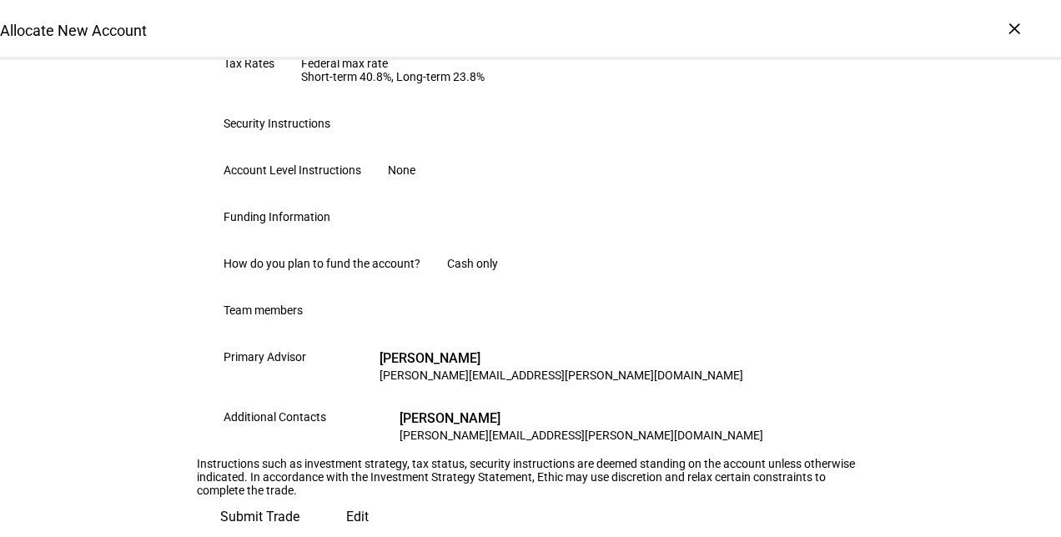
scroll to position [1046, 0]
click at [299, 497] on span "Submit Trade" at bounding box center [259, 517] width 79 height 40
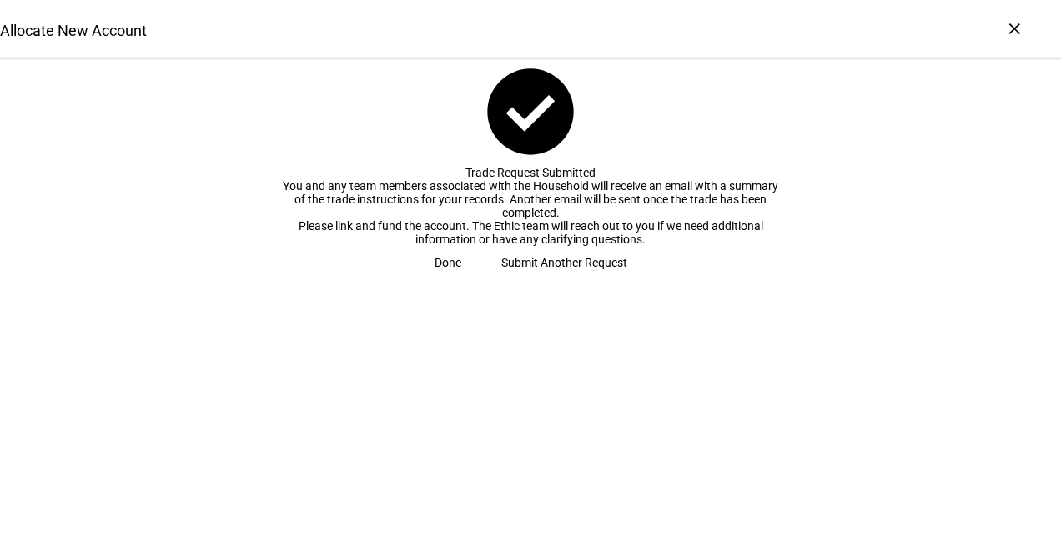
click at [461, 279] on span "Done" at bounding box center [448, 262] width 27 height 33
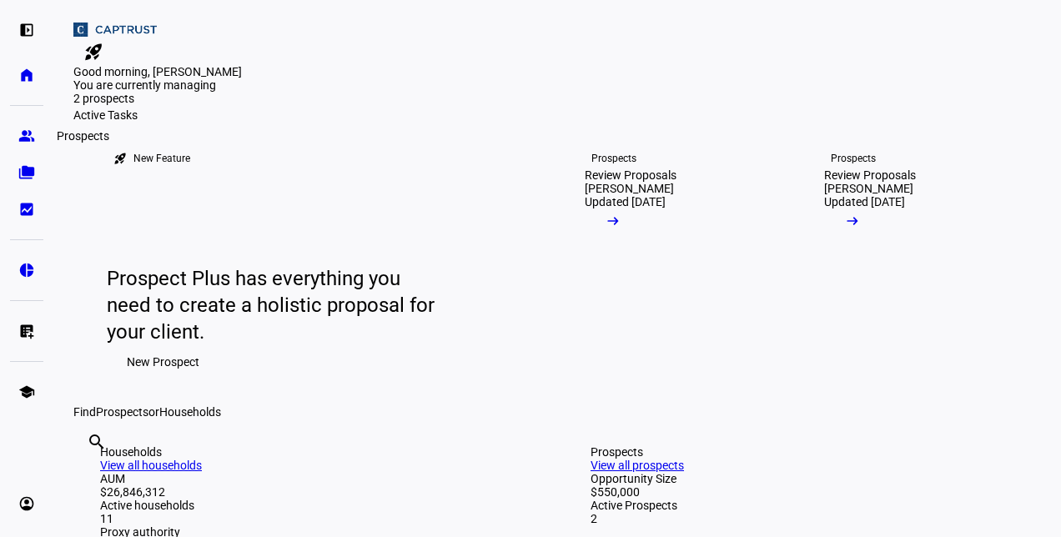
click at [30, 137] on eth-mat-symbol "group" at bounding box center [26, 136] width 17 height 17
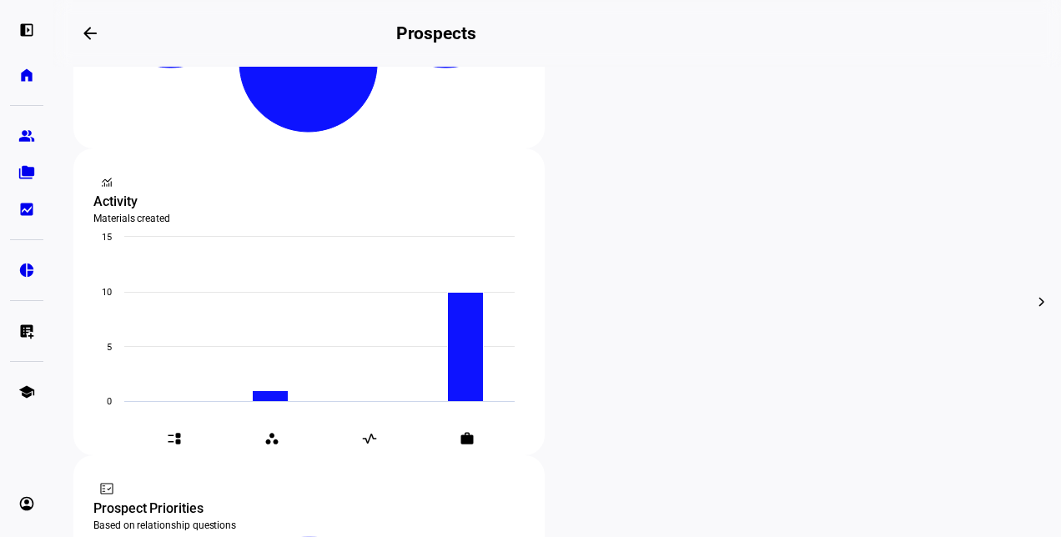
scroll to position [545, 0]
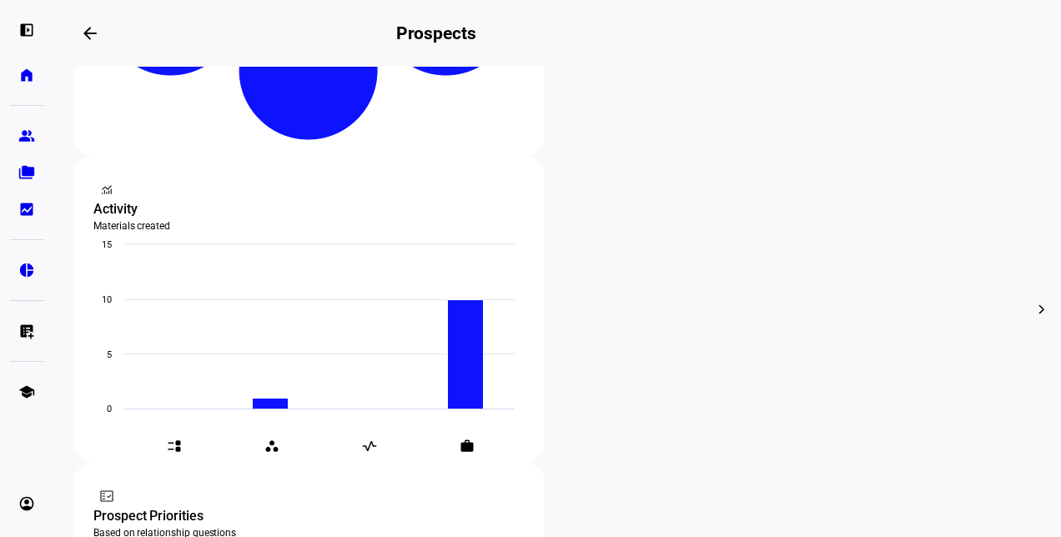
click at [31, 82] on eth-mat-symbol "home" at bounding box center [26, 75] width 17 height 17
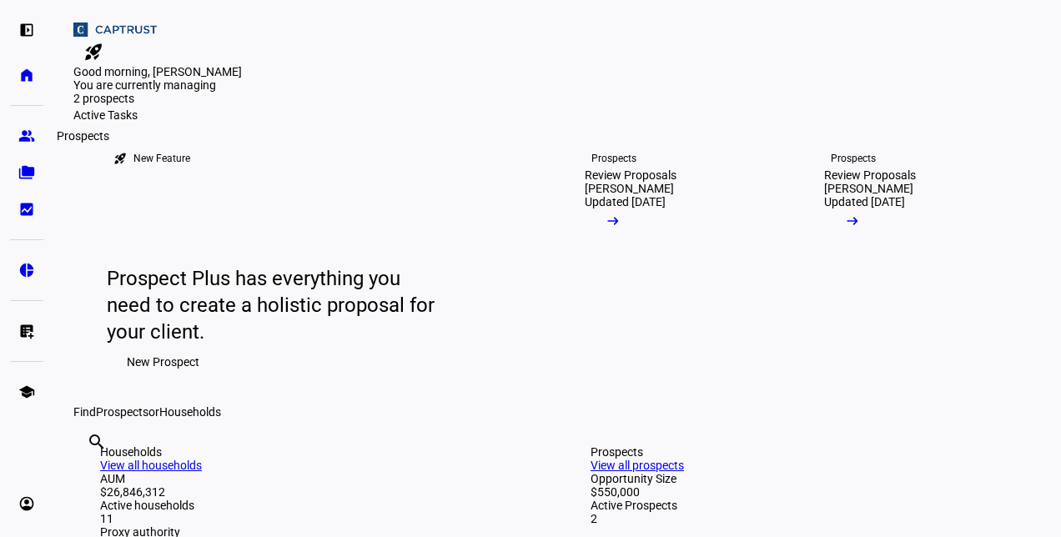
click at [33, 147] on link "group Prospects" at bounding box center [26, 135] width 33 height 33
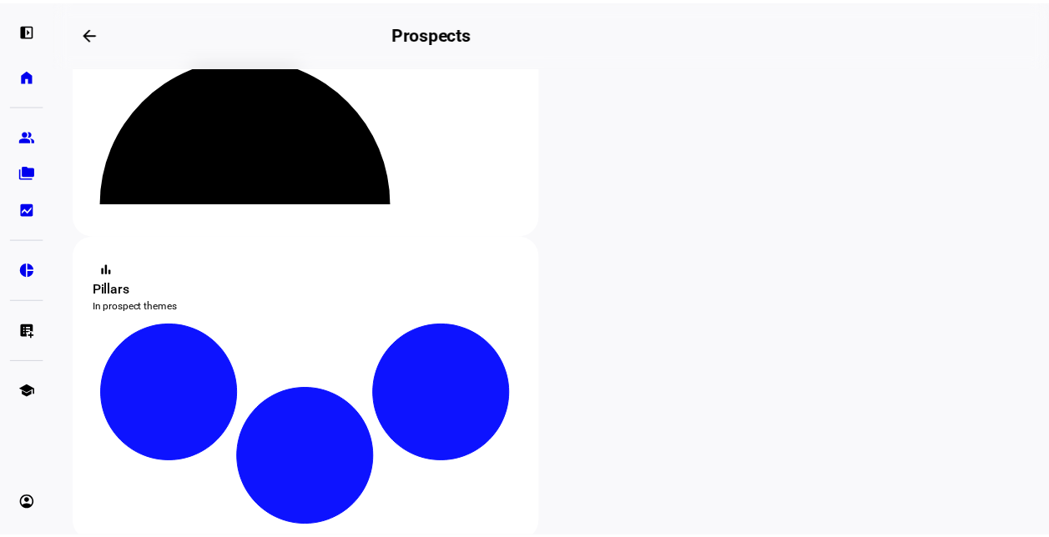
scroll to position [160, 0]
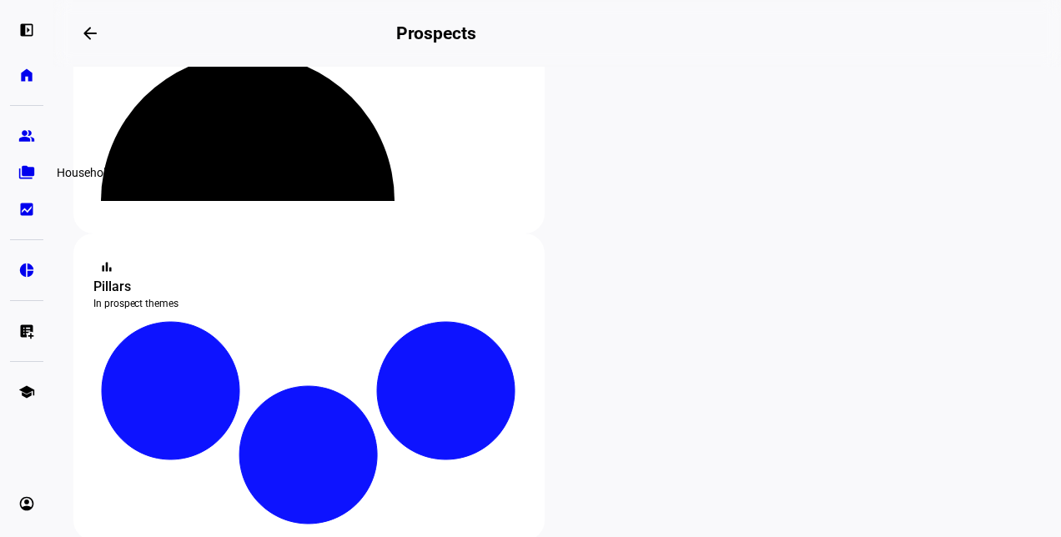
click at [38, 171] on link "folder_copy Households" at bounding box center [26, 172] width 33 height 33
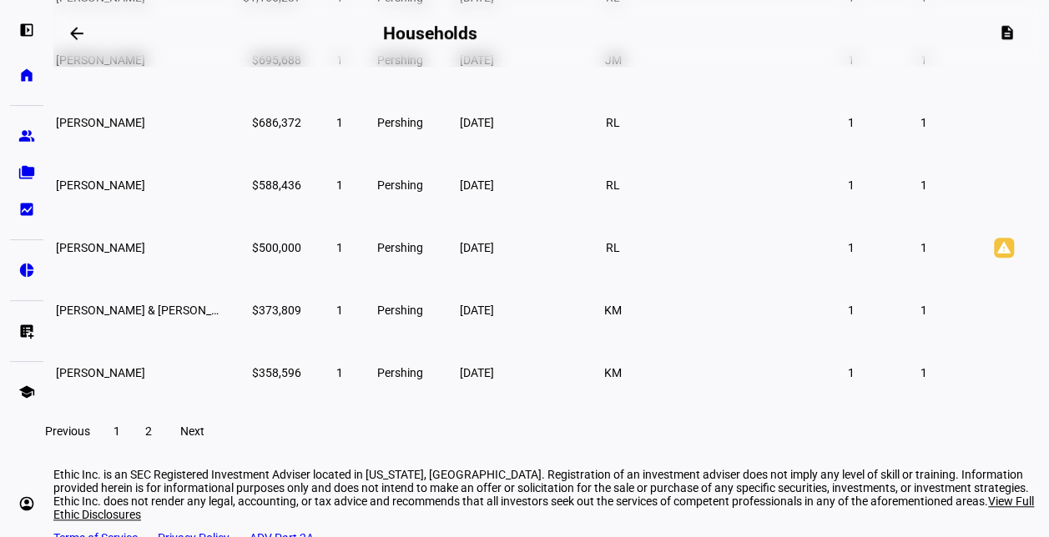
scroll to position [441, 0]
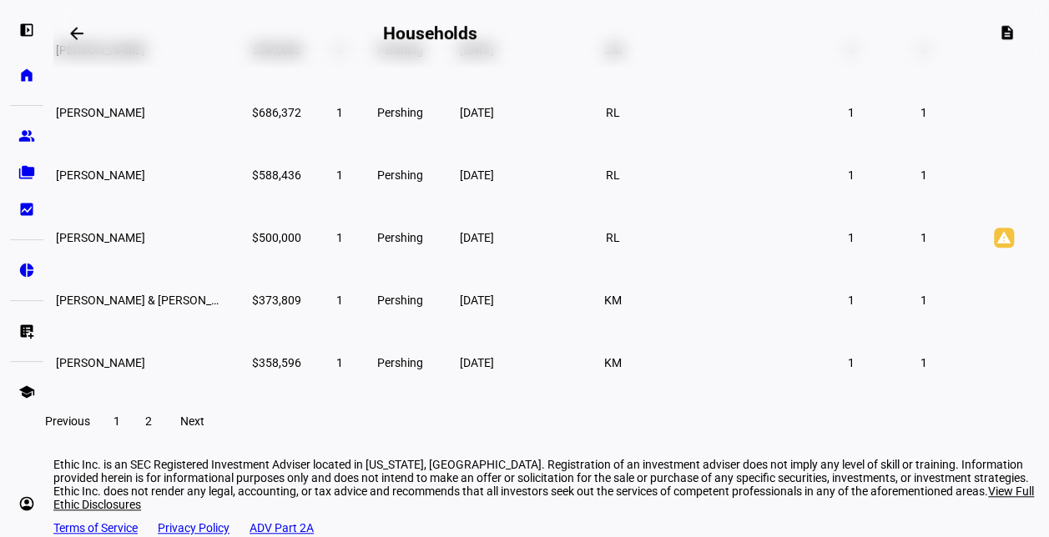
click at [163, 433] on span at bounding box center [148, 421] width 30 height 40
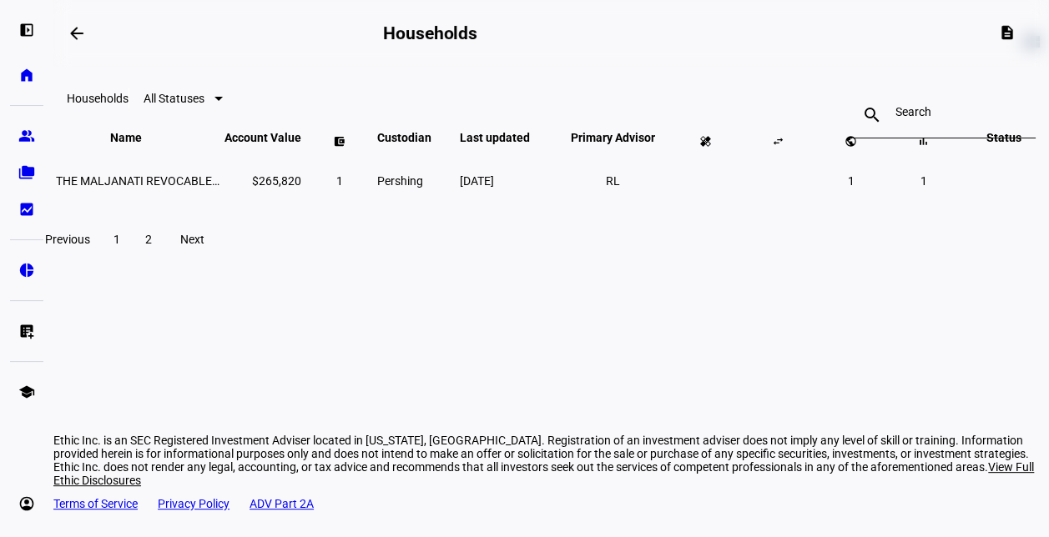
click at [120, 246] on span "1" at bounding box center [116, 239] width 7 height 13
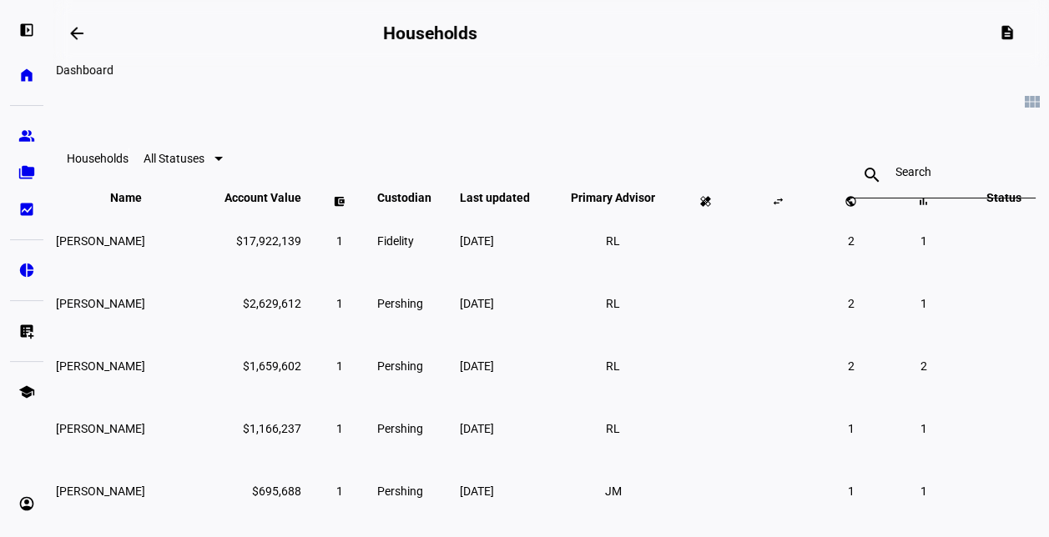
click at [82, 35] on mat-icon "arrow_backwards" at bounding box center [77, 33] width 20 height 20
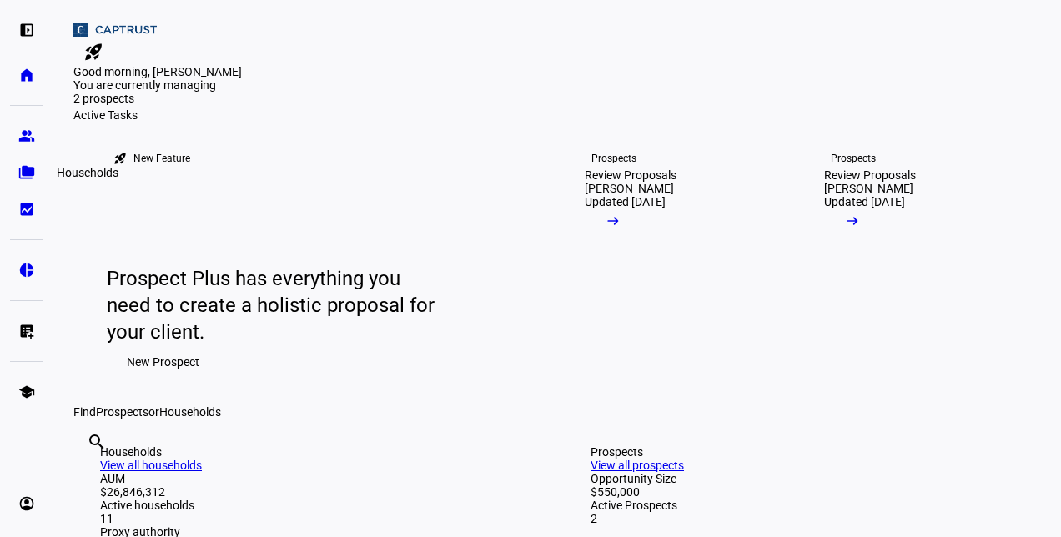
click at [27, 179] on eth-mat-symbol "folder_copy" at bounding box center [26, 172] width 17 height 17
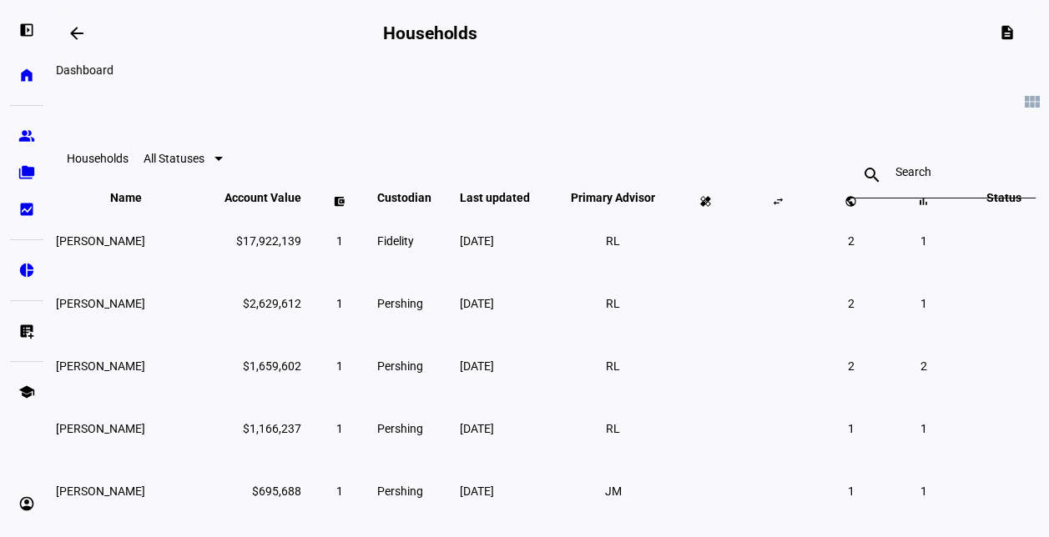
click at [83, 37] on mat-icon "arrow_backwards" at bounding box center [77, 33] width 20 height 20
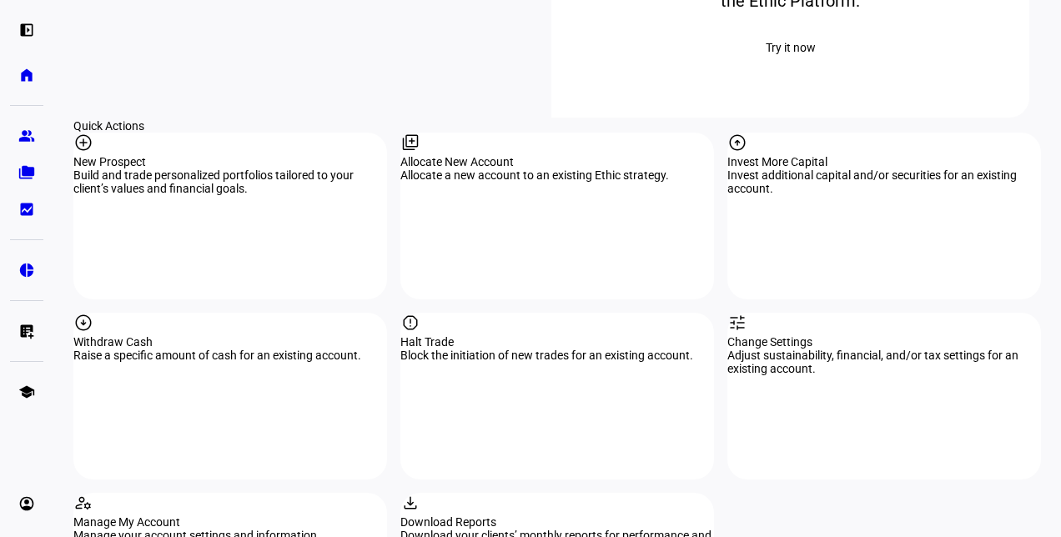
scroll to position [1525, 0]
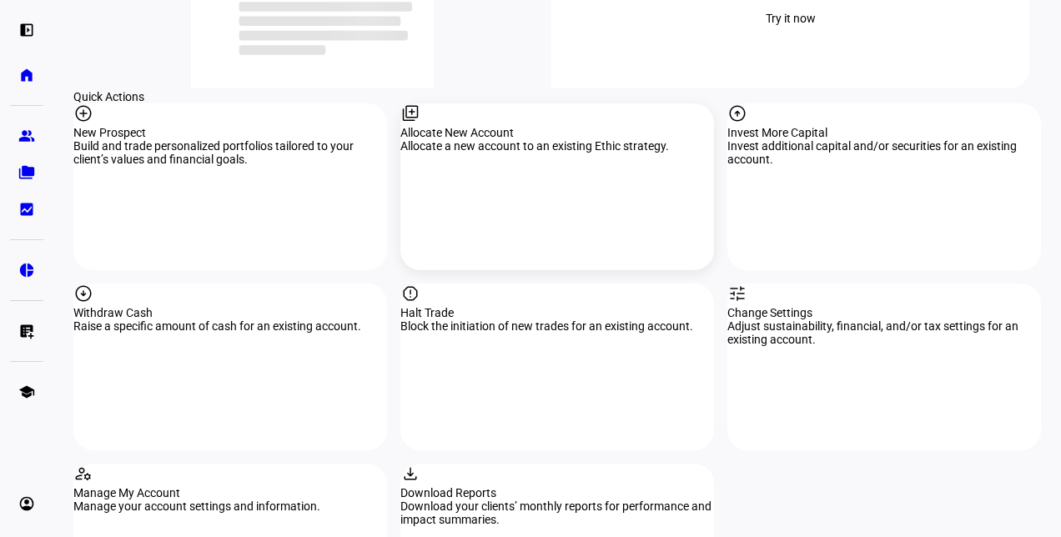
click at [561, 126] on div "Allocate New Account" at bounding box center [557, 132] width 314 height 13
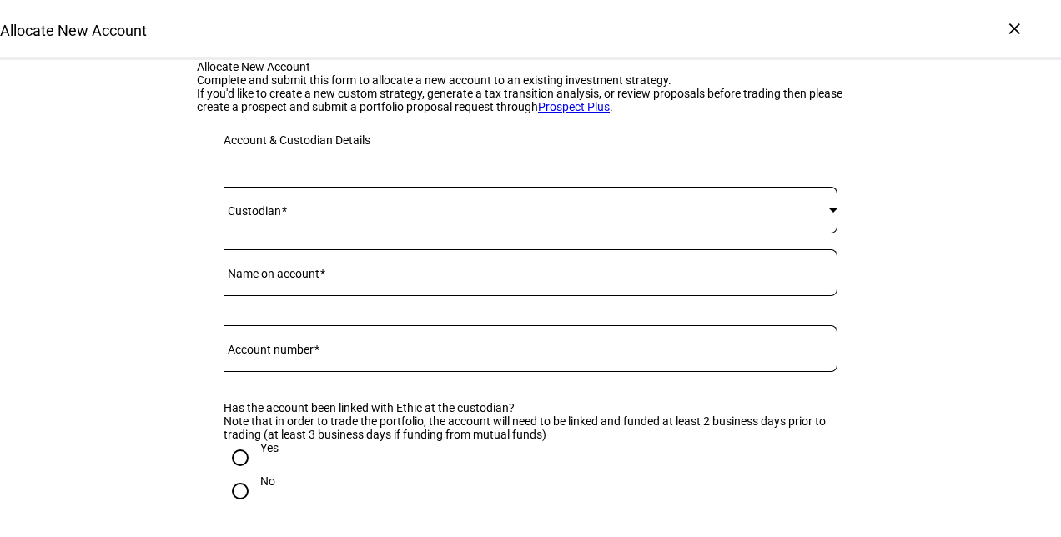
click at [323, 234] on div at bounding box center [531, 210] width 614 height 47
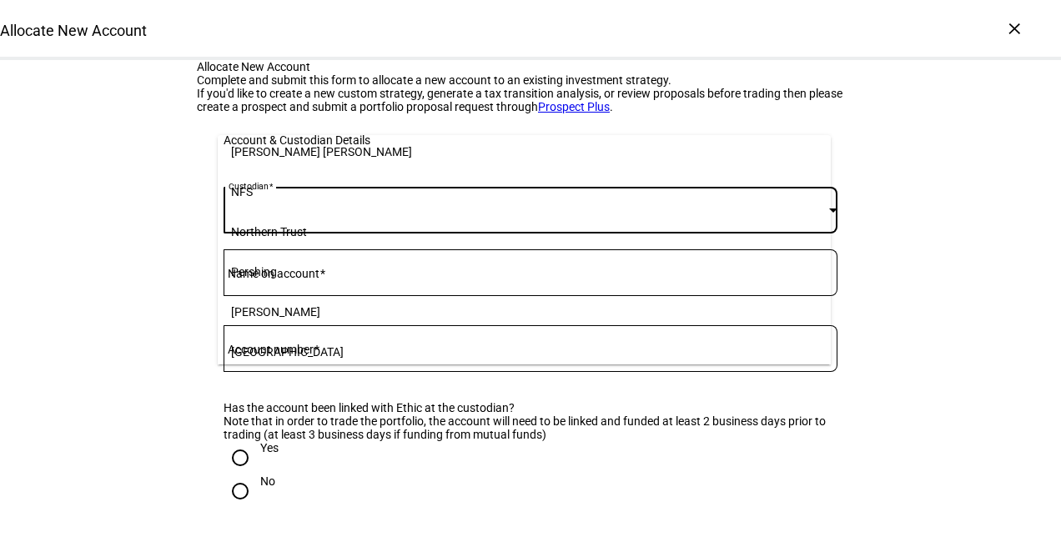
scroll to position [233, 0]
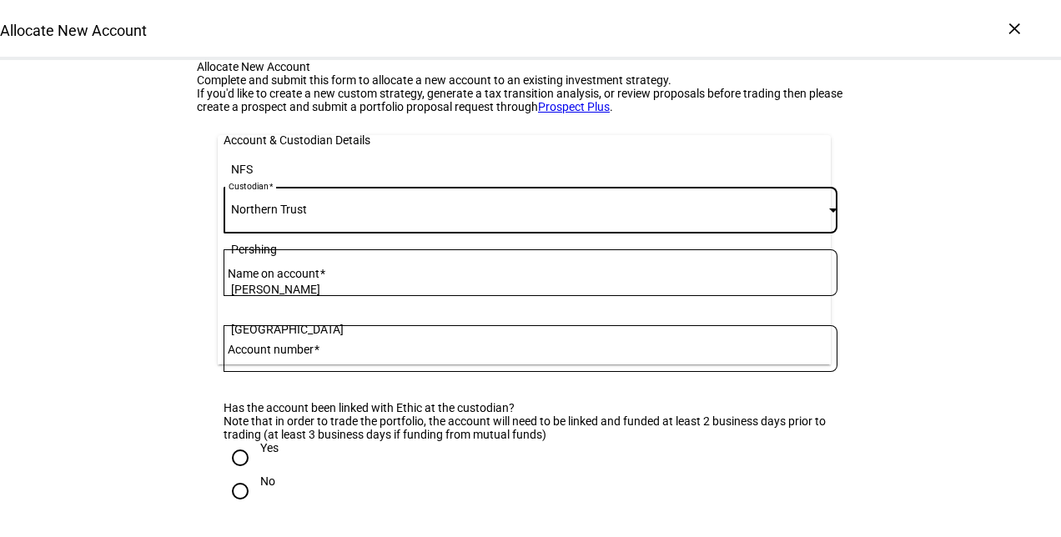
click at [569, 222] on mat-option "Northern Trust" at bounding box center [524, 209] width 613 height 40
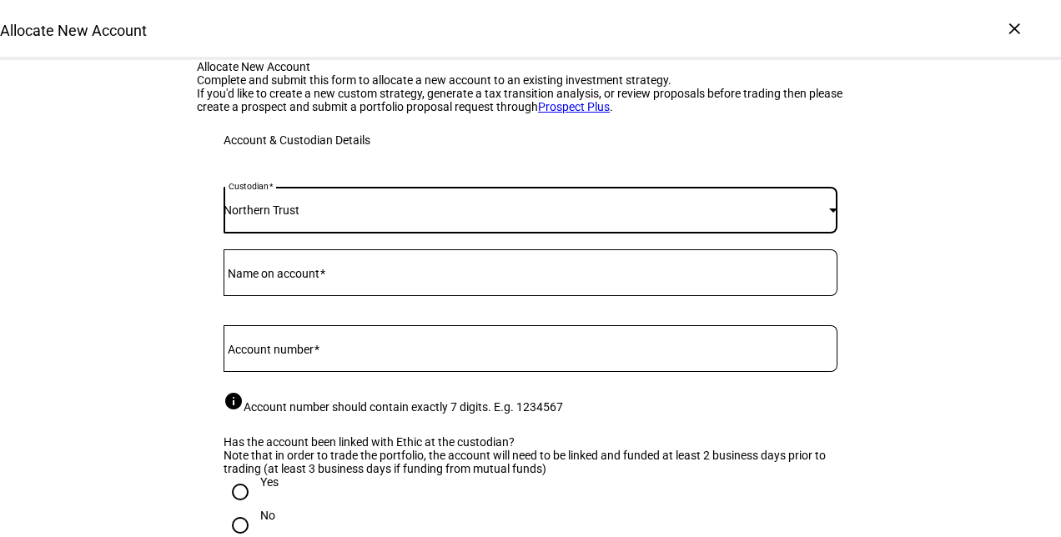
click at [299, 217] on span "Northern Trust" at bounding box center [262, 210] width 76 height 13
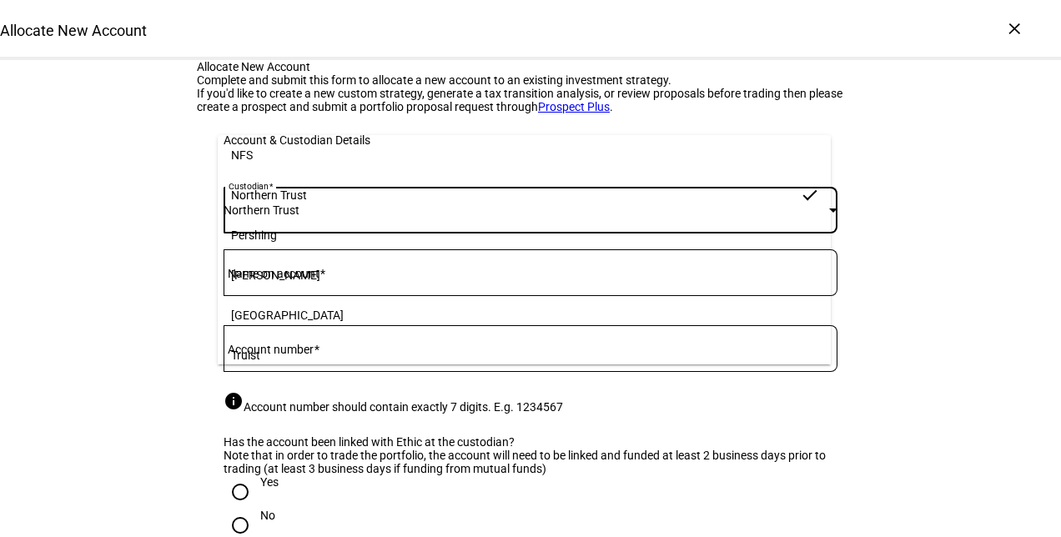
click at [616, 225] on mat-option "Pershing" at bounding box center [524, 235] width 613 height 40
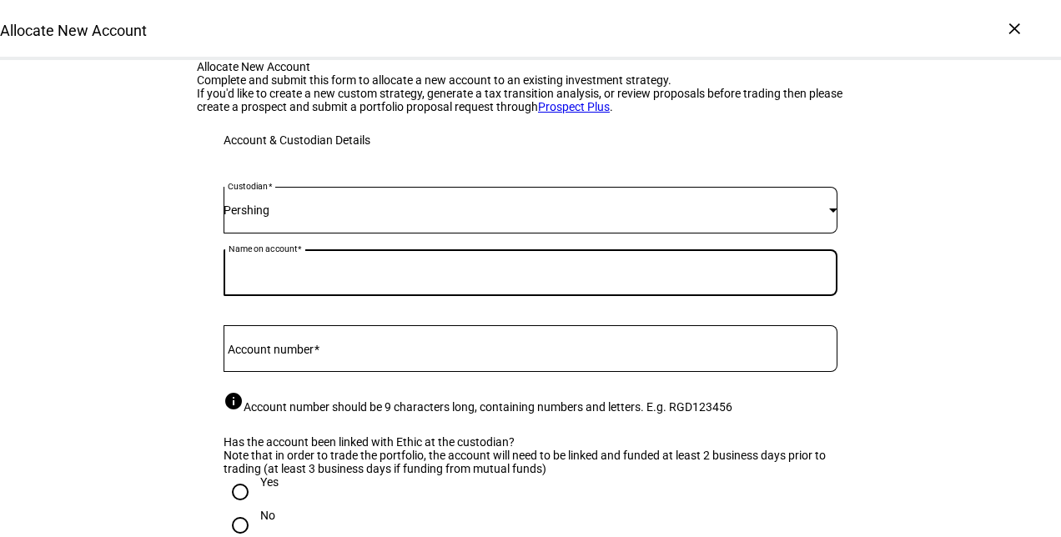
click at [339, 276] on input "Name on account" at bounding box center [531, 269] width 614 height 13
type input "[PERSON_NAME]"
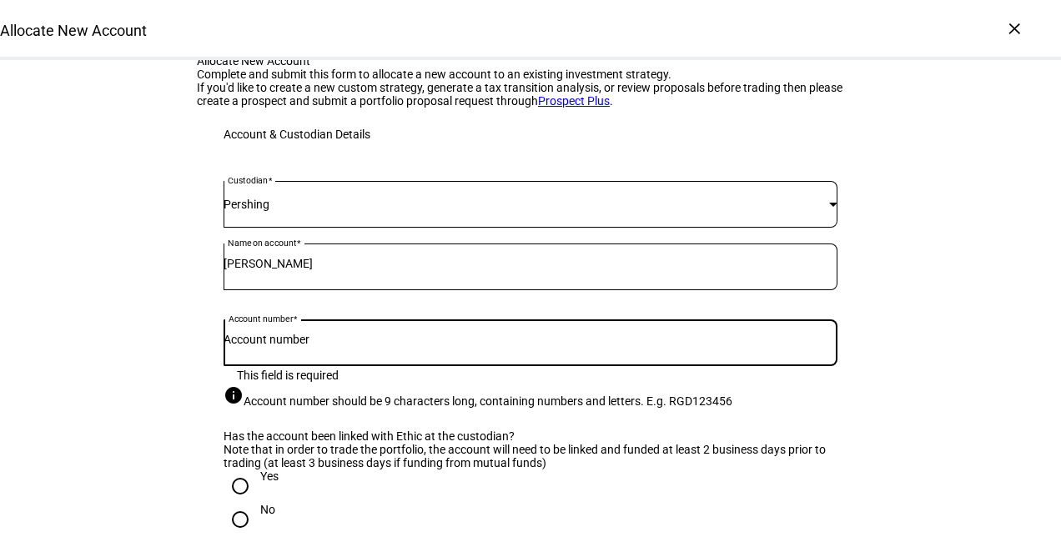
paste input "RGD098204"
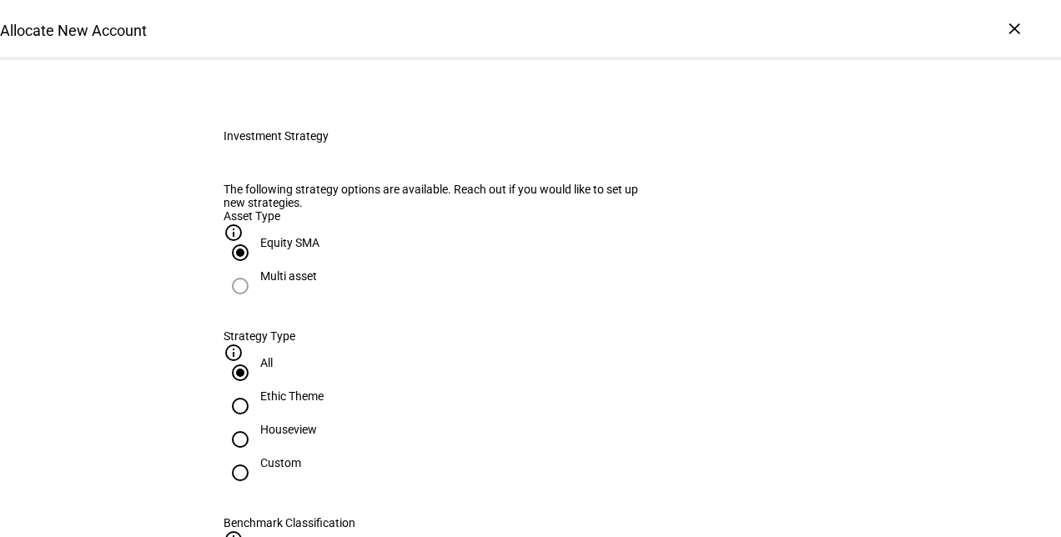
scroll to position [482, 0]
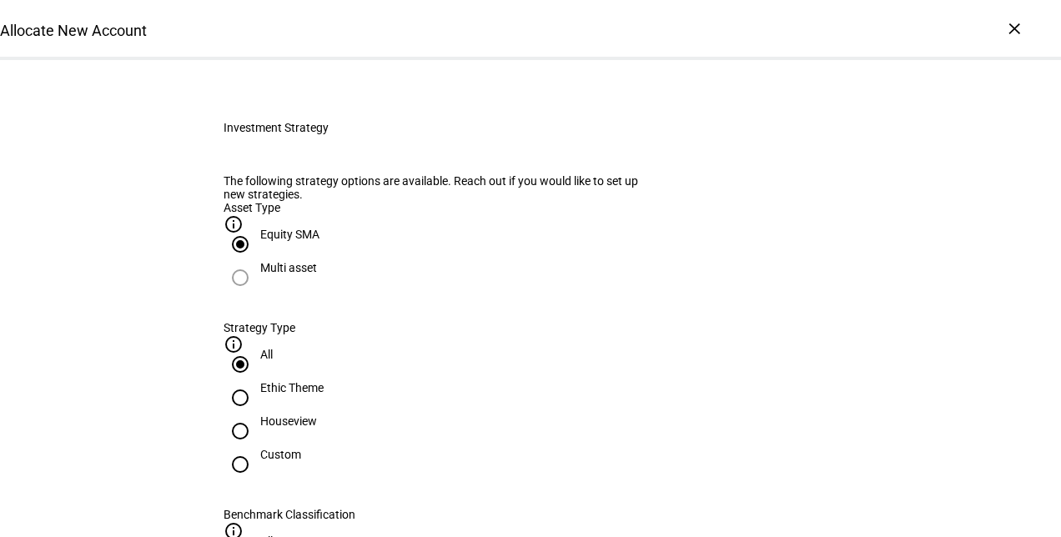
type input "RGD098204"
click at [226, 27] on input "Yes" at bounding box center [240, 9] width 33 height 33
radio input "true"
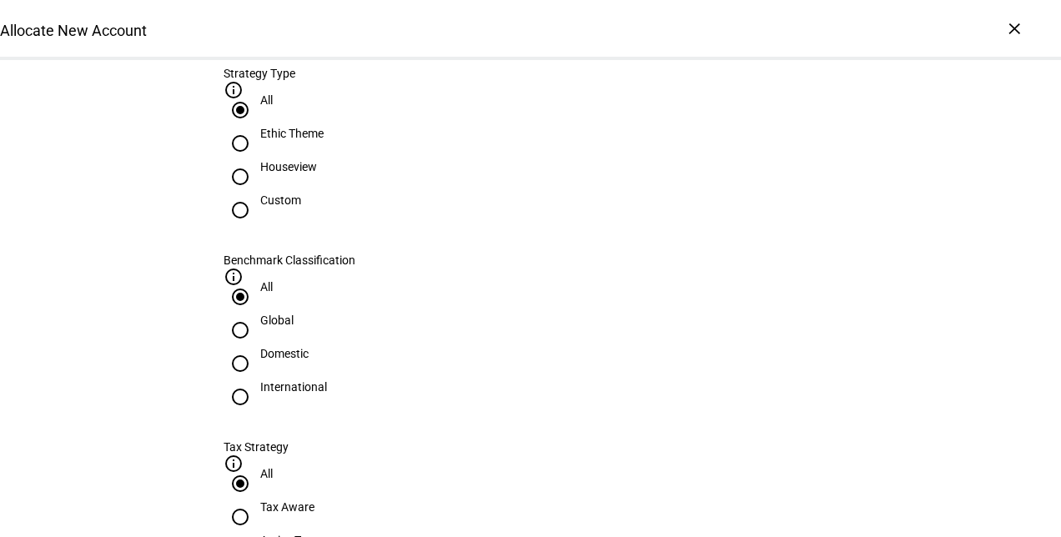
scroll to position [731, 0]
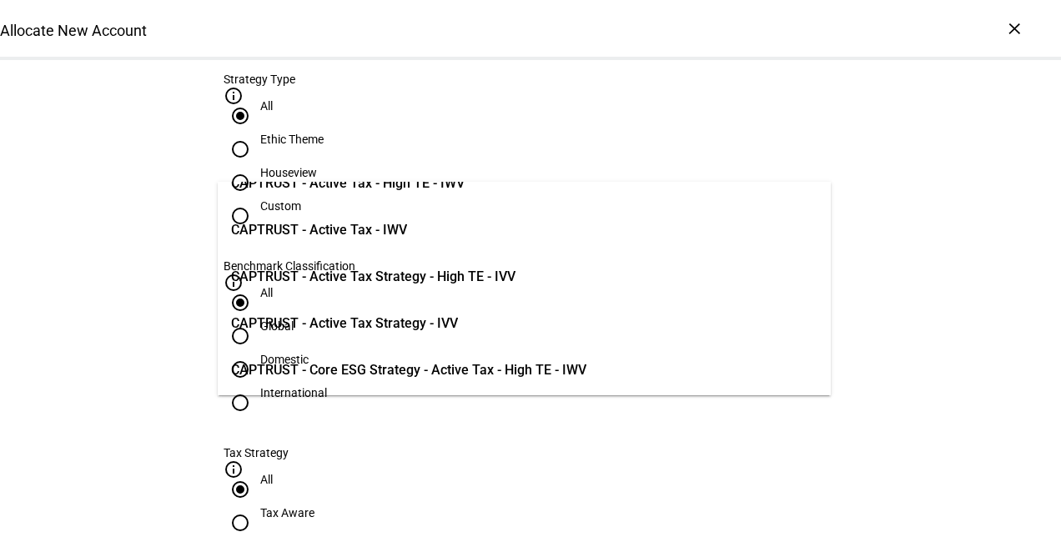
scroll to position [209, 0]
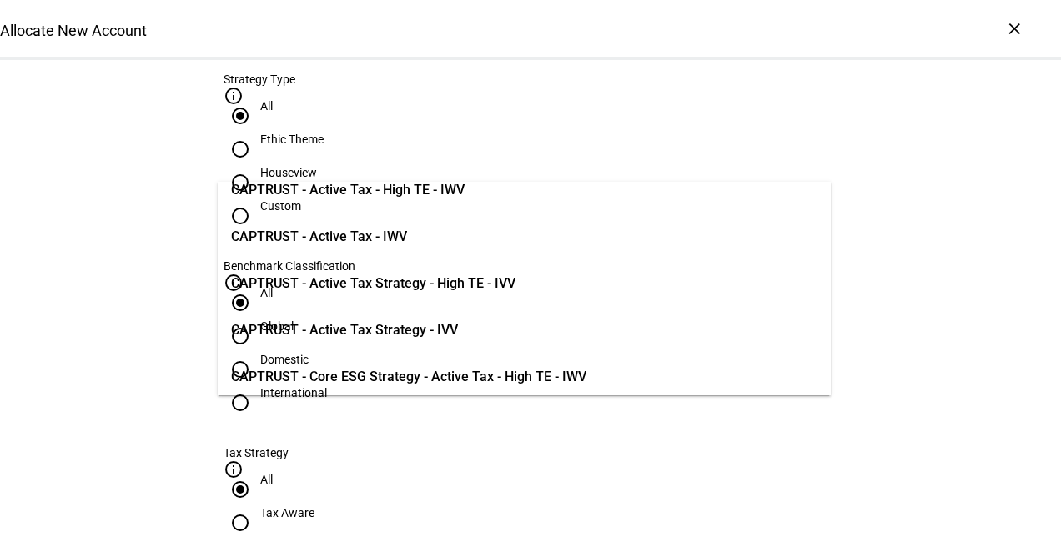
click at [407, 239] on span "CAPTRUST - Active Tax - IWV" at bounding box center [319, 237] width 176 height 20
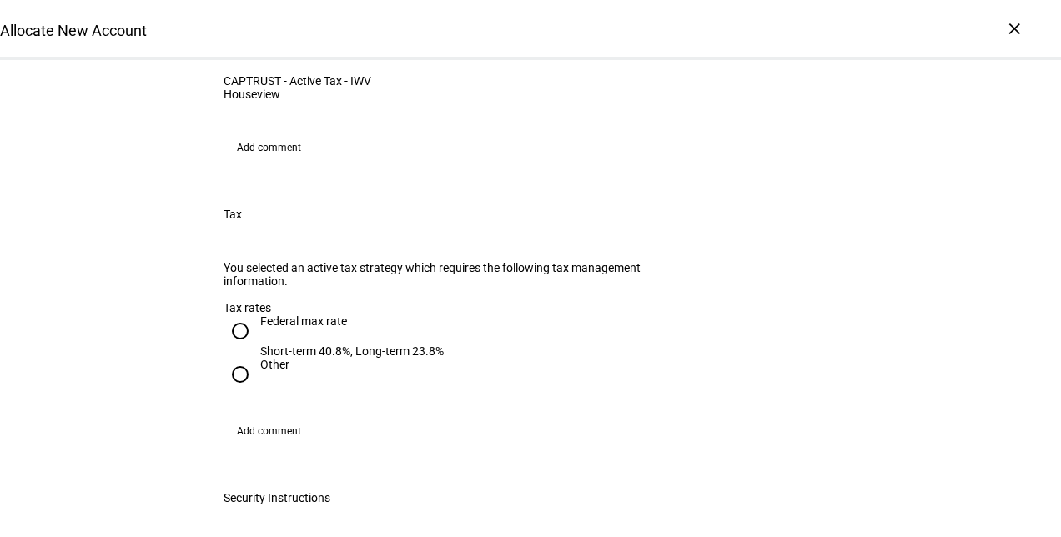
scroll to position [1312, 0]
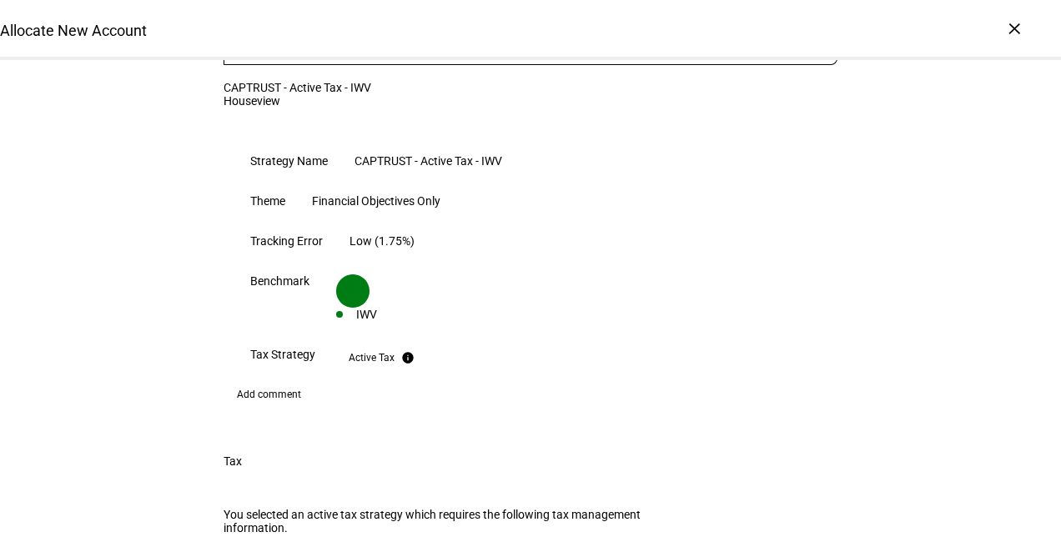
radio input "true"
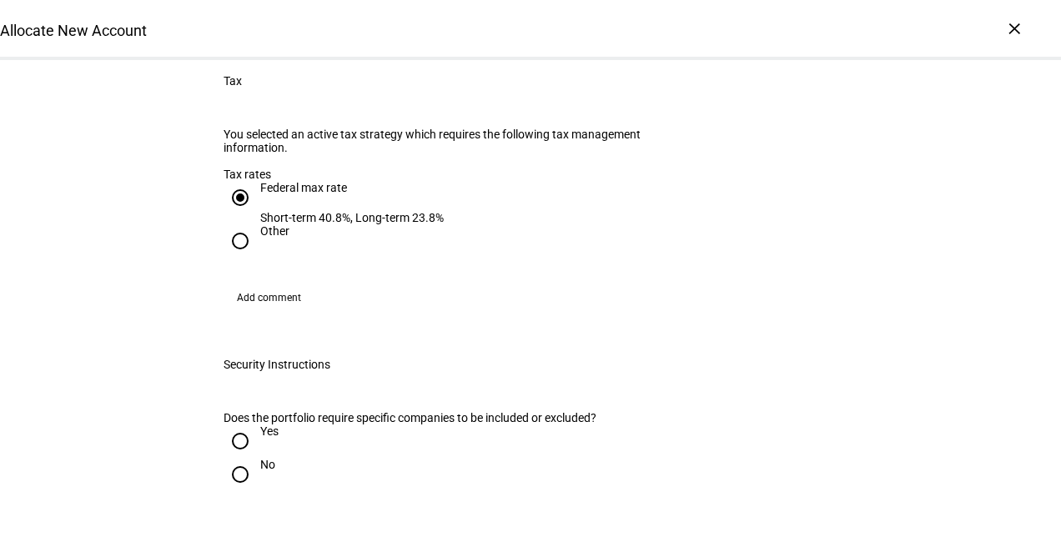
scroll to position [1696, 0]
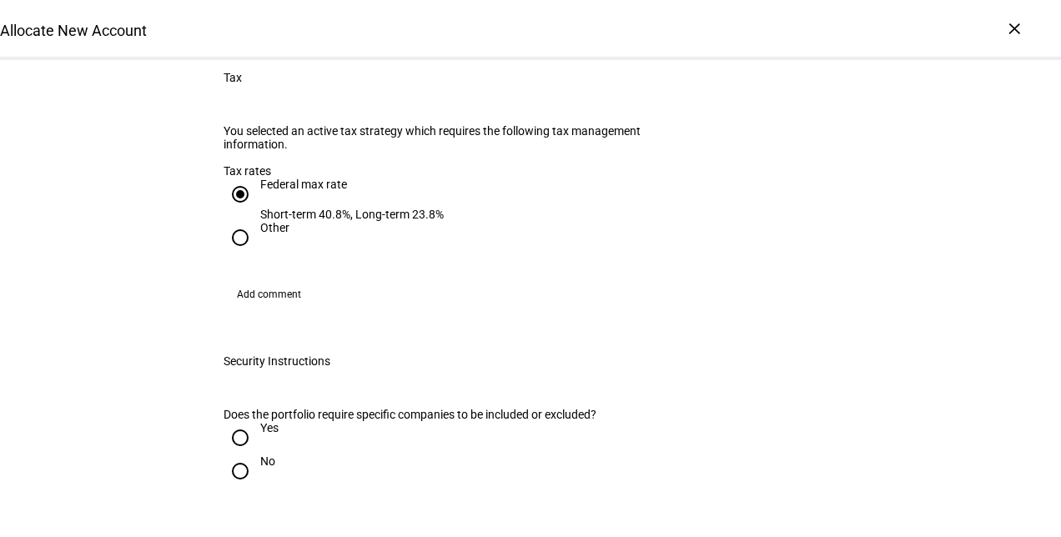
click at [243, 455] on input "No" at bounding box center [240, 471] width 33 height 33
radio input "true"
drag, startPoint x: 1013, startPoint y: 310, endPoint x: 1059, endPoint y: 300, distance: 46.1
click at [1059, 300] on div "Allocate New Account Allocate New Account Complete and submit this form to allo…" at bounding box center [530, 268] width 1061 height 537
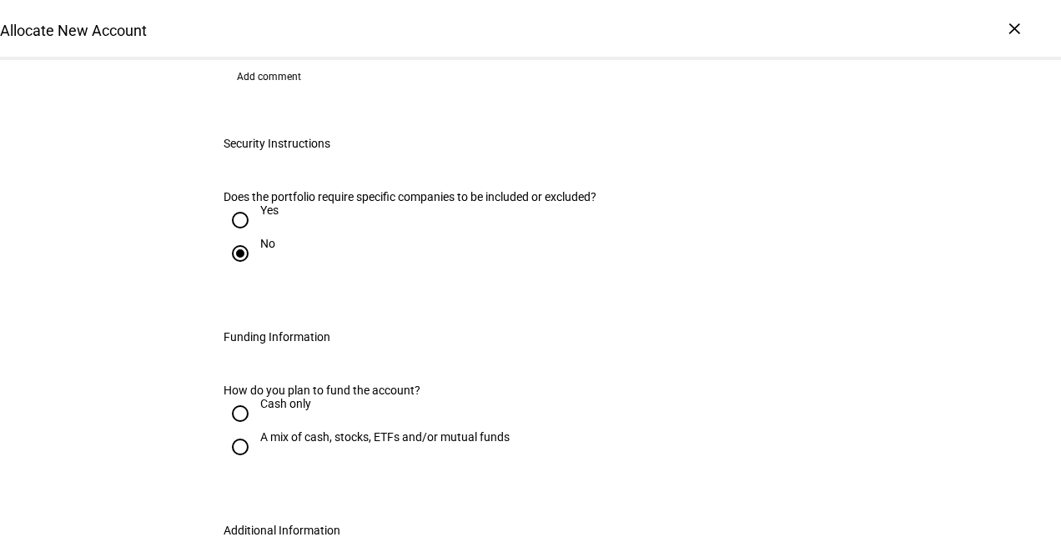
scroll to position [1907, 0]
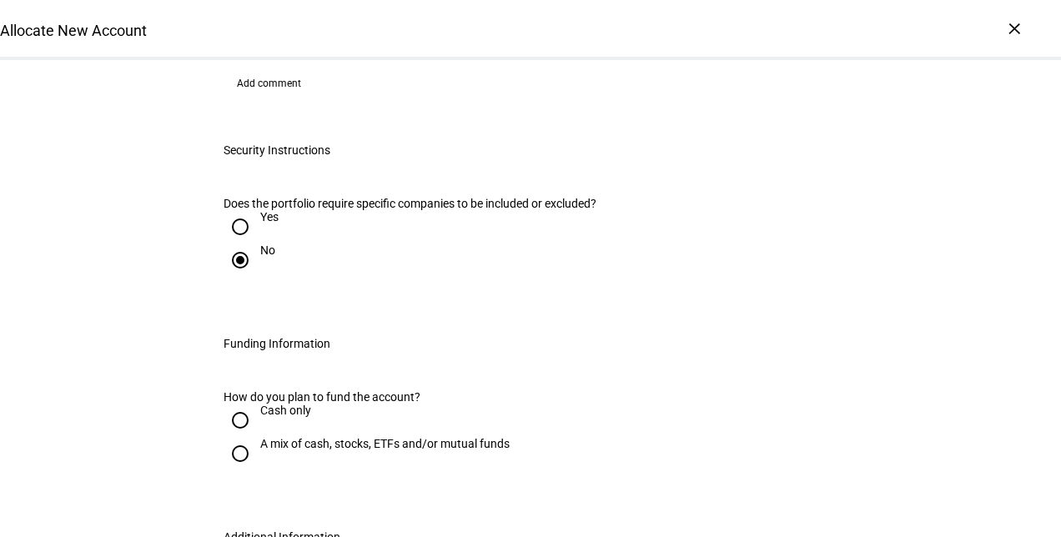
click at [224, 437] on input "A mix of cash, stocks, ETFs and/or mutual funds" at bounding box center [240, 453] width 33 height 33
radio input "true"
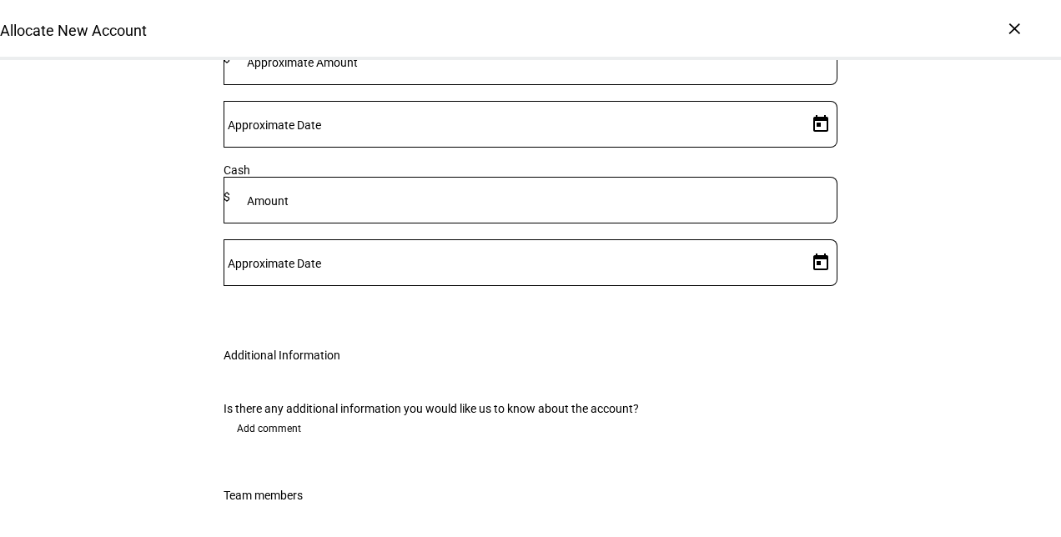
scroll to position [2768, 0]
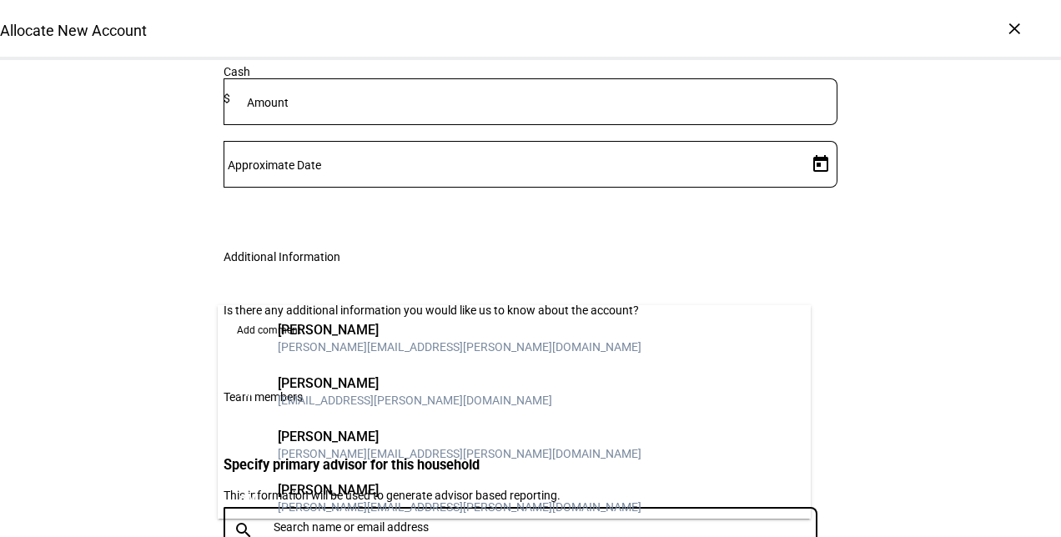
click at [562, 521] on input "text" at bounding box center [549, 527] width 551 height 13
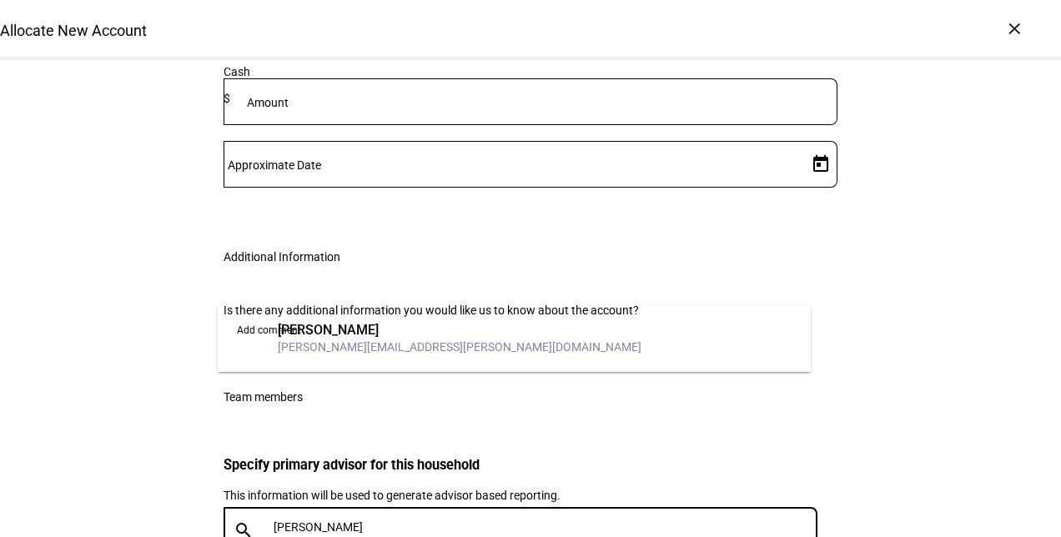
type input "[PERSON_NAME]"
click at [394, 340] on div "[PERSON_NAME][EMAIL_ADDRESS][PERSON_NAME][DOMAIN_NAME]" at bounding box center [460, 347] width 364 height 17
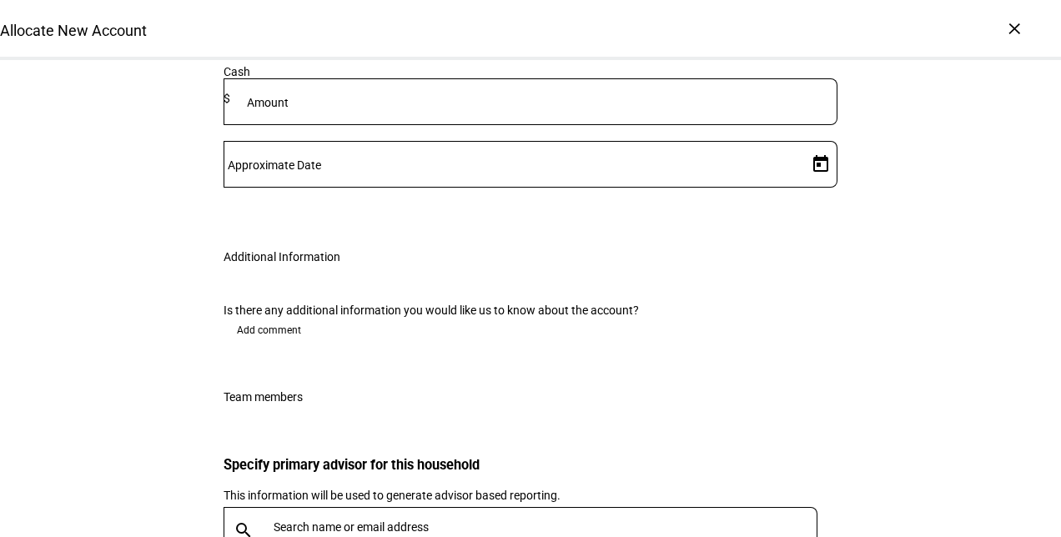
click at [357, 437] on div "WW [PERSON_NAME] [PERSON_NAME][EMAIL_ADDRESS][PERSON_NAME][DOMAIN_NAME]" at bounding box center [487, 436] width 538 height 67
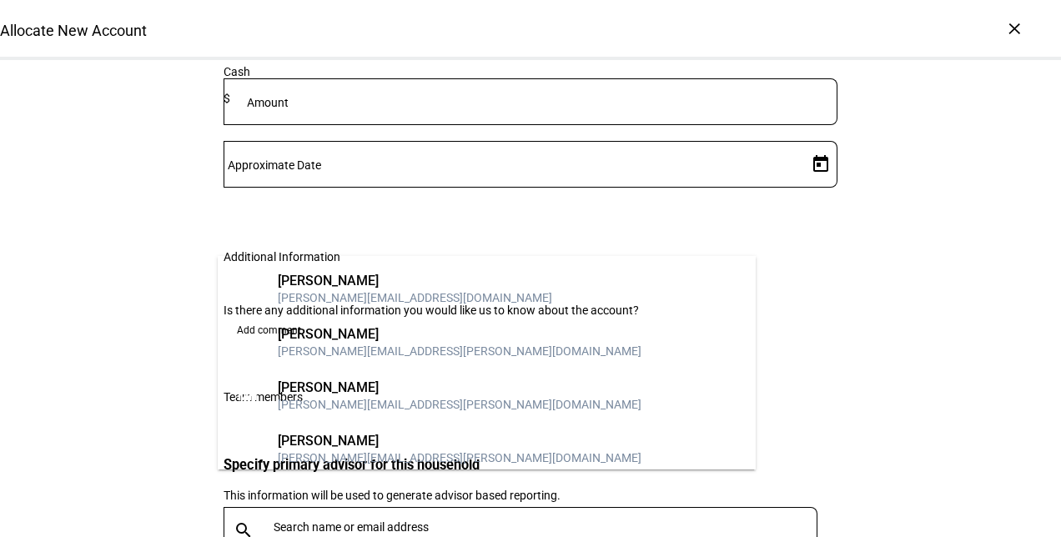
type input "w"
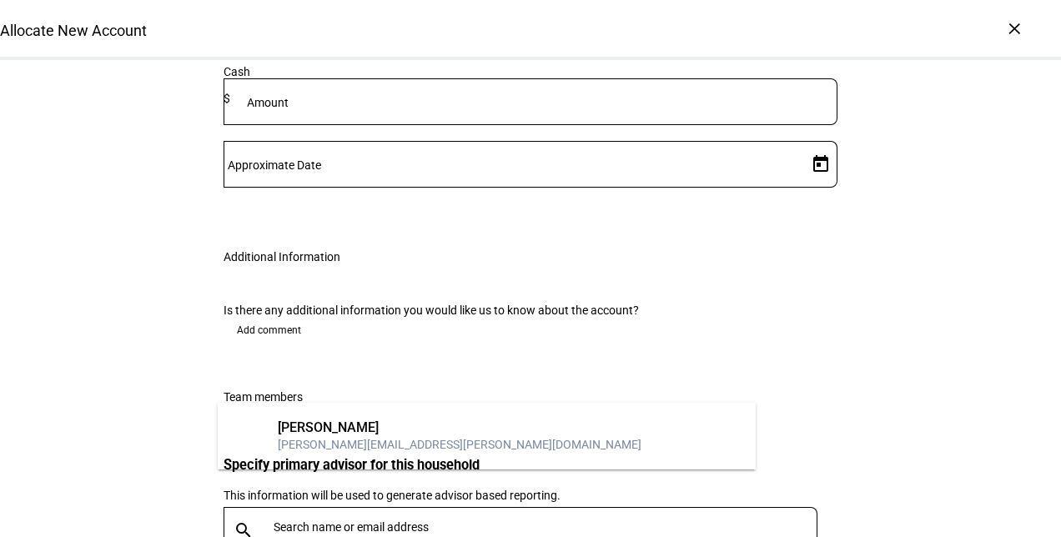
type input "court"
click at [369, 440] on div "[PERSON_NAME][EMAIL_ADDRESS][PERSON_NAME][DOMAIN_NAME]" at bounding box center [460, 444] width 364 height 17
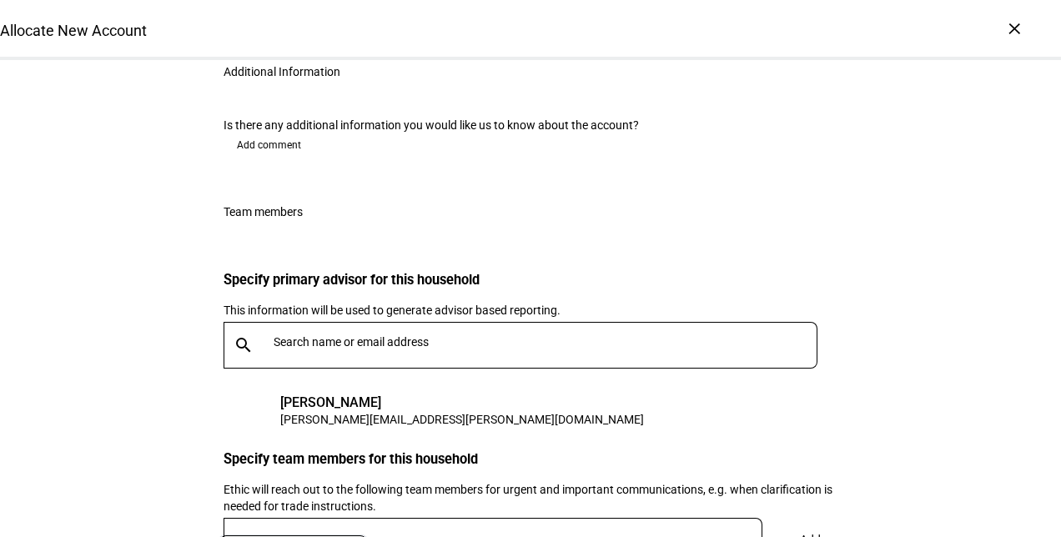
click at [812, 523] on span "Add" at bounding box center [810, 539] width 21 height 33
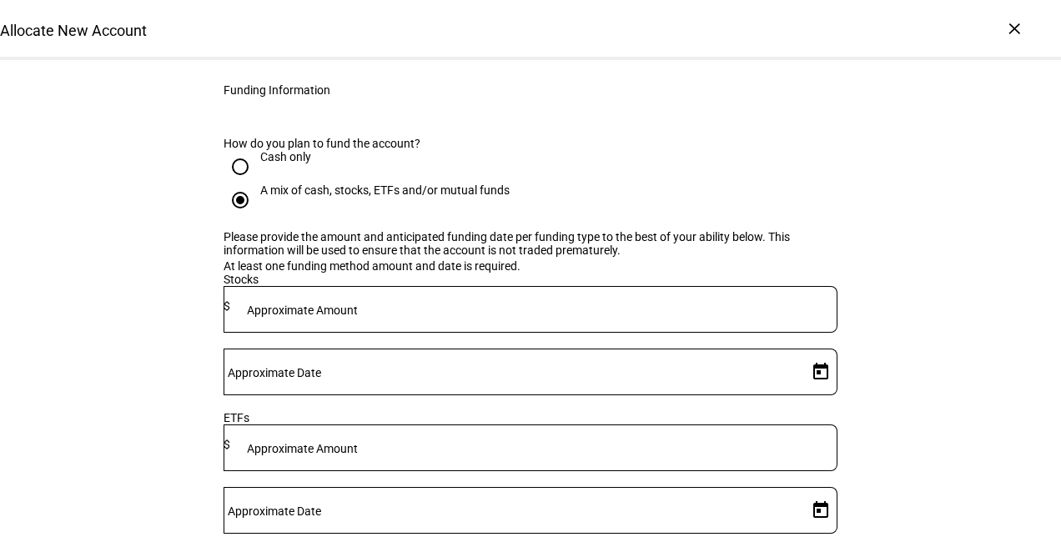
scroll to position [2165, 0]
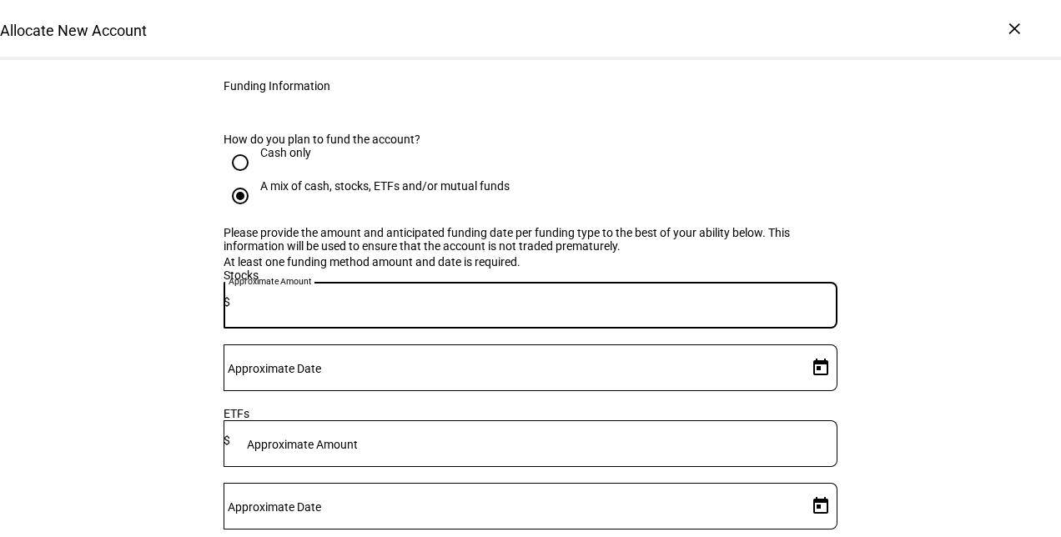
click at [451, 295] on input at bounding box center [533, 301] width 607 height 13
type input "1,771,000"
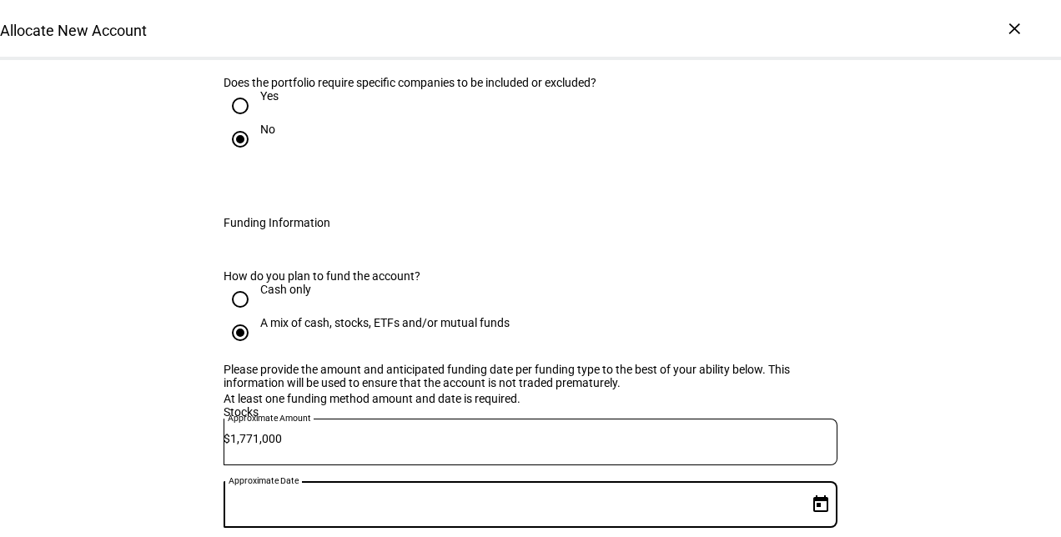
scroll to position [2032, 0]
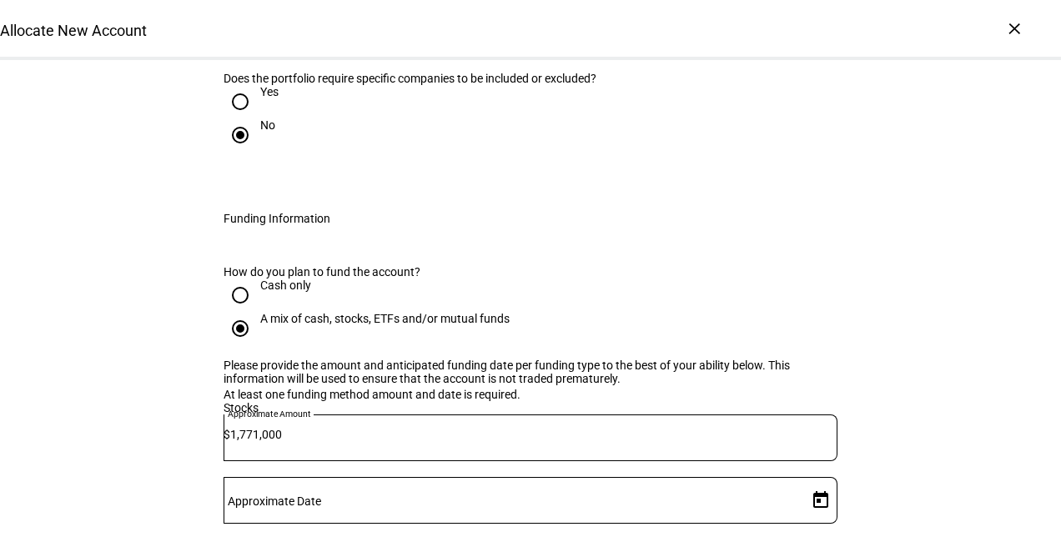
click at [812, 480] on span "Open calendar" at bounding box center [821, 500] width 40 height 40
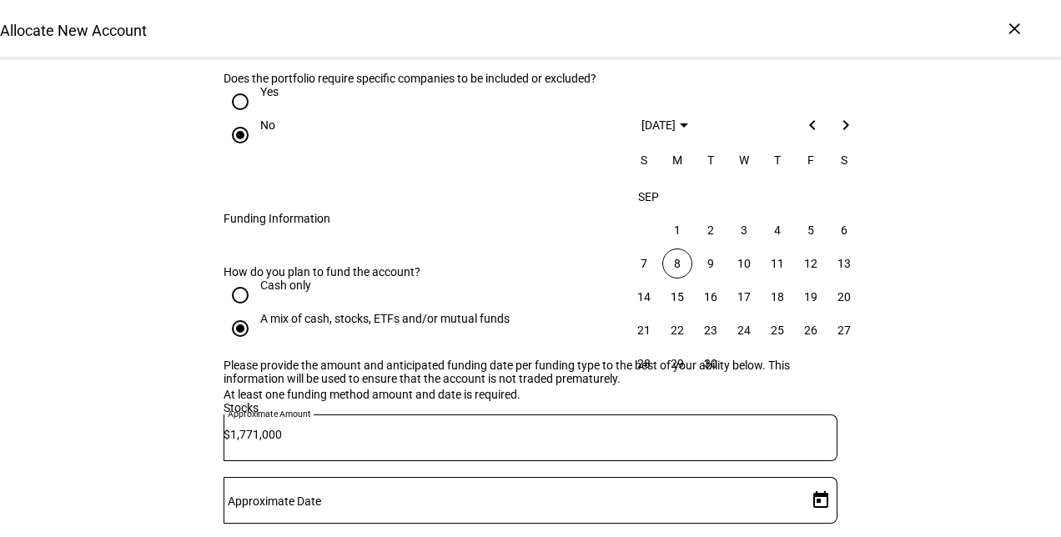
click at [681, 254] on span "8" at bounding box center [677, 264] width 30 height 30
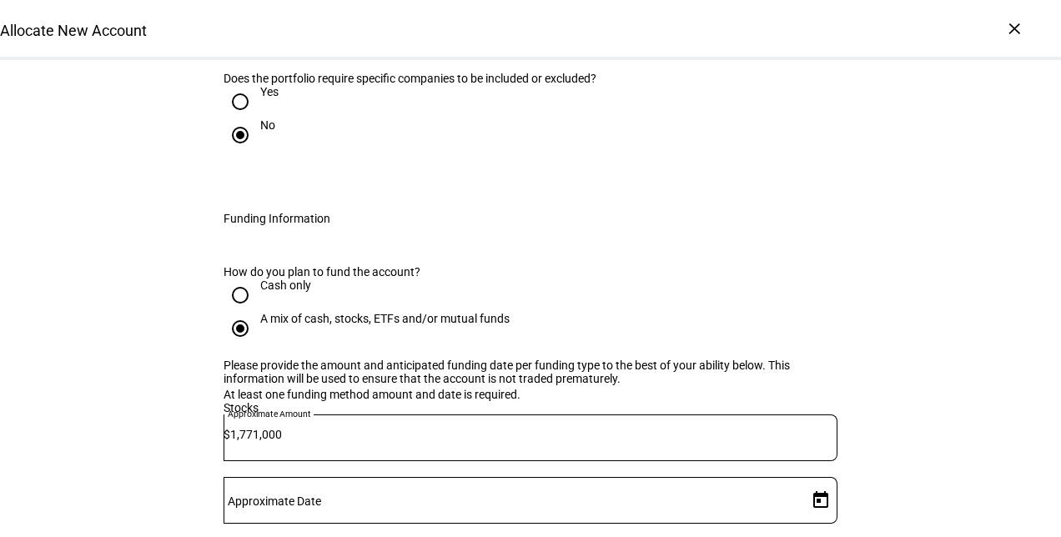
type input "[DATE]"
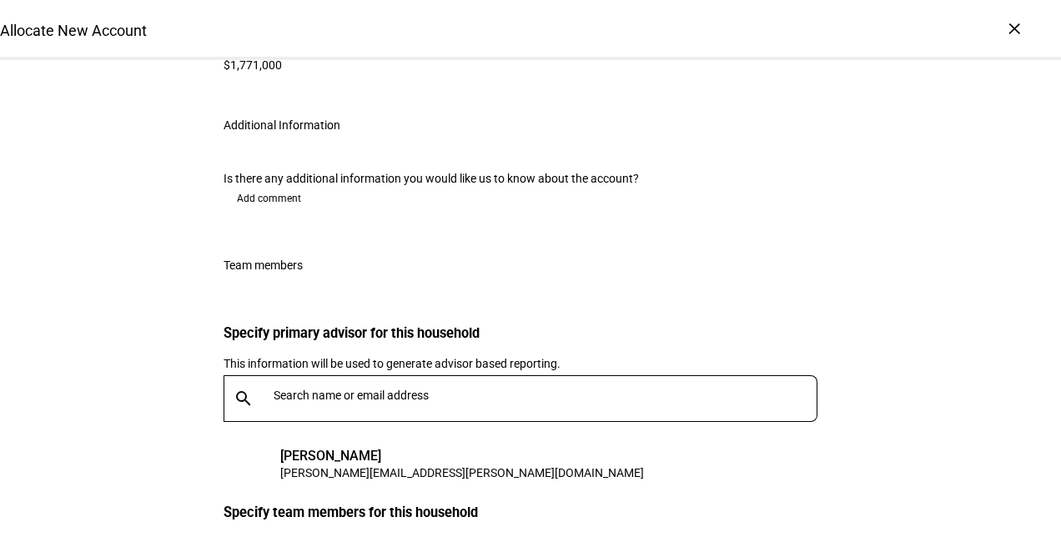
scroll to position [2995, 0]
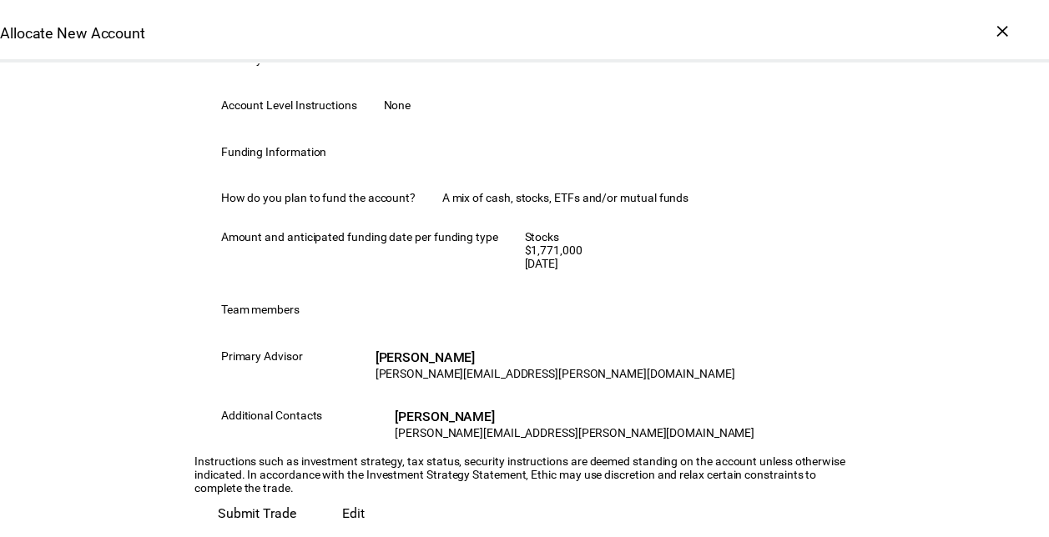
scroll to position [1089, 0]
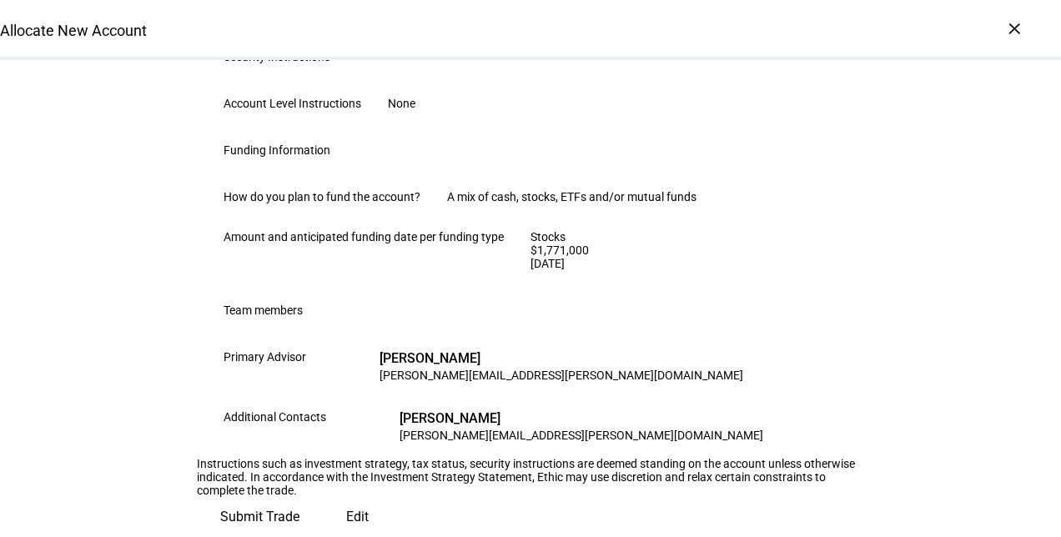
click at [299, 497] on span "Submit Trade" at bounding box center [259, 517] width 79 height 40
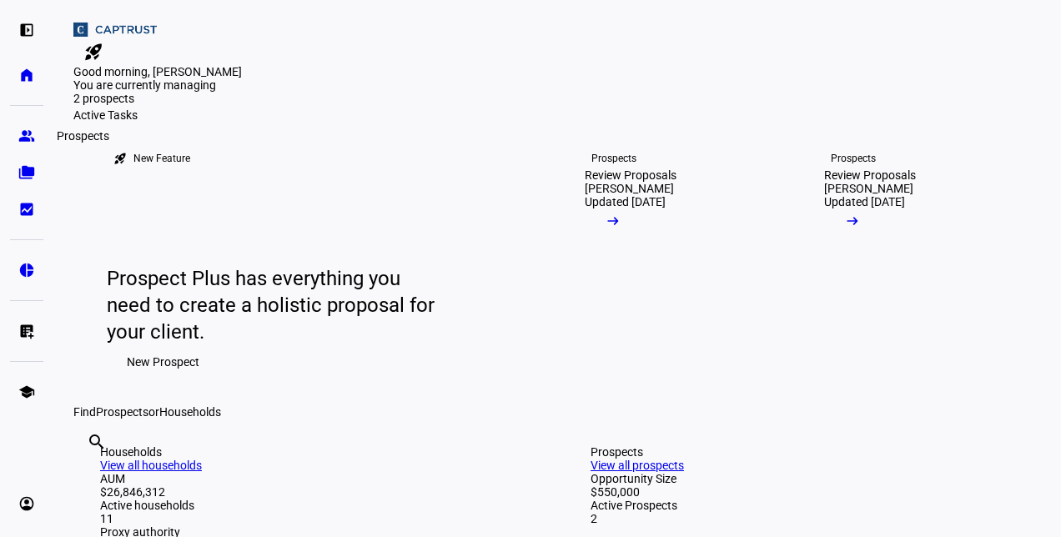
click at [27, 140] on eth-mat-symbol "group" at bounding box center [26, 136] width 17 height 17
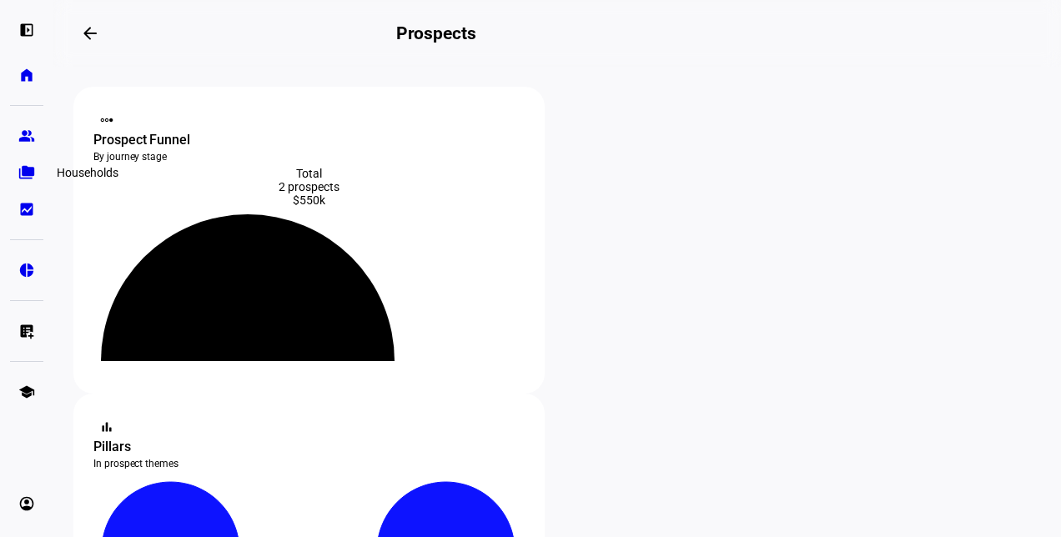
click at [26, 175] on eth-mat-symbol "folder_copy" at bounding box center [26, 172] width 17 height 17
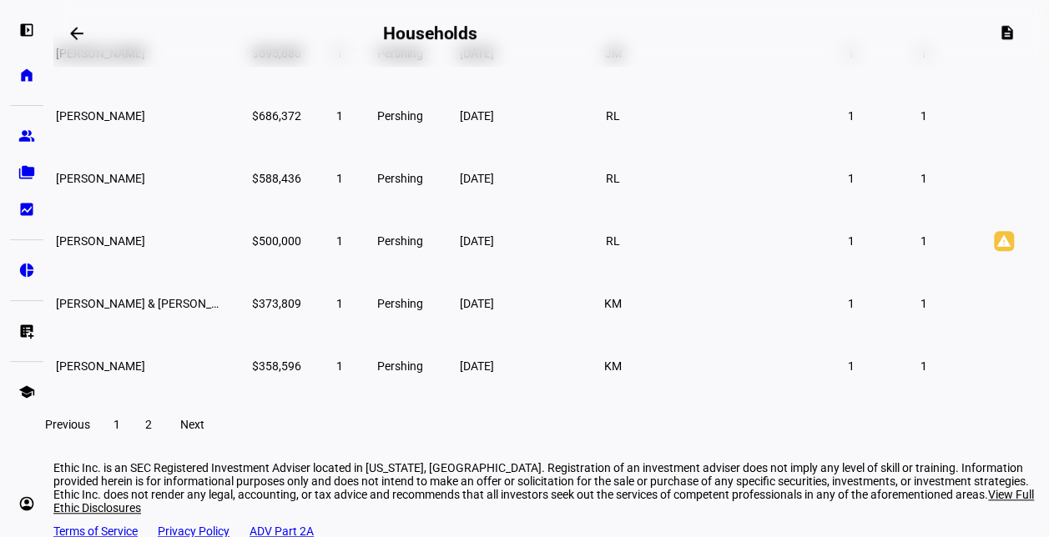
scroll to position [484, 0]
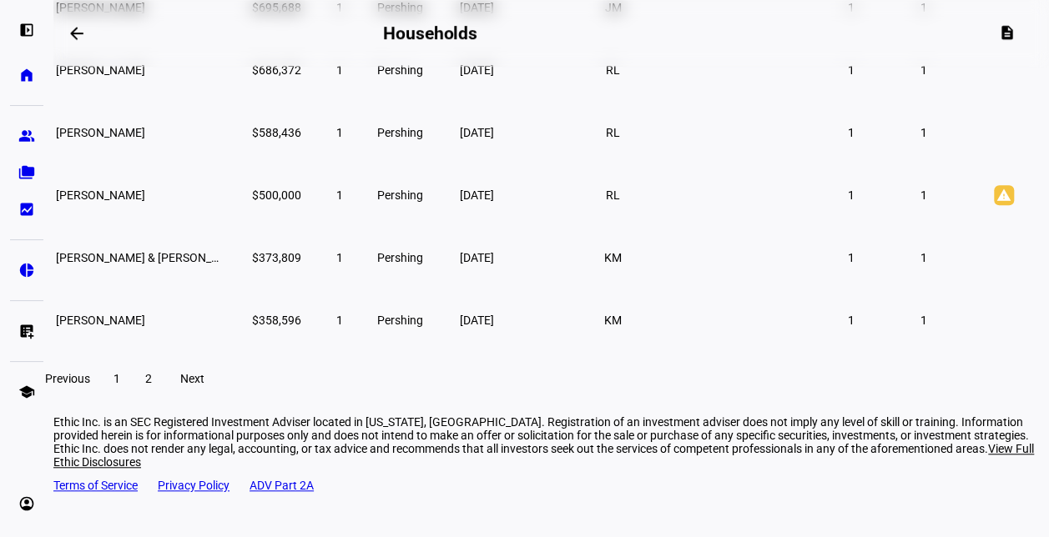
click at [219, 399] on span at bounding box center [191, 379] width 53 height 40
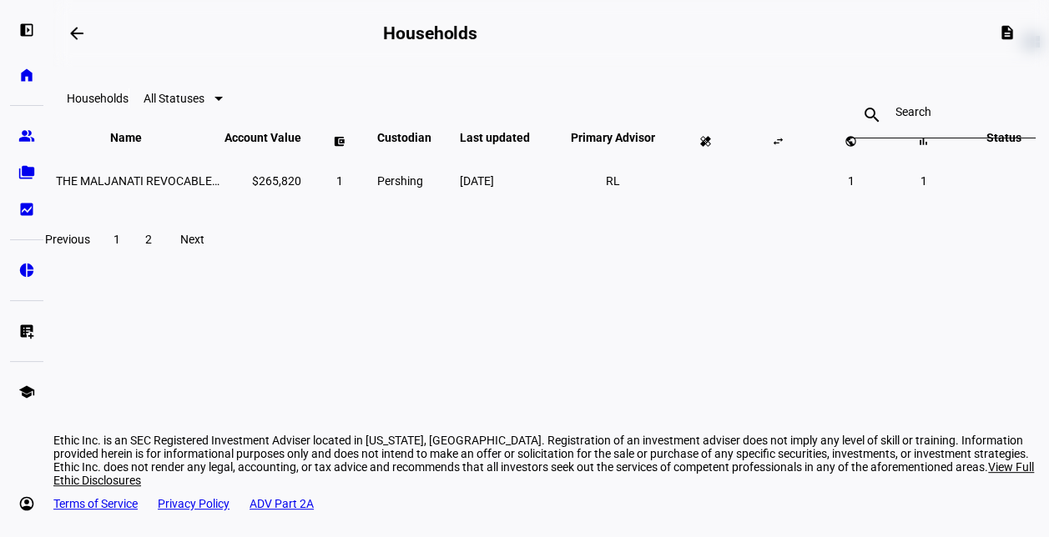
click at [132, 259] on span at bounding box center [117, 239] width 30 height 40
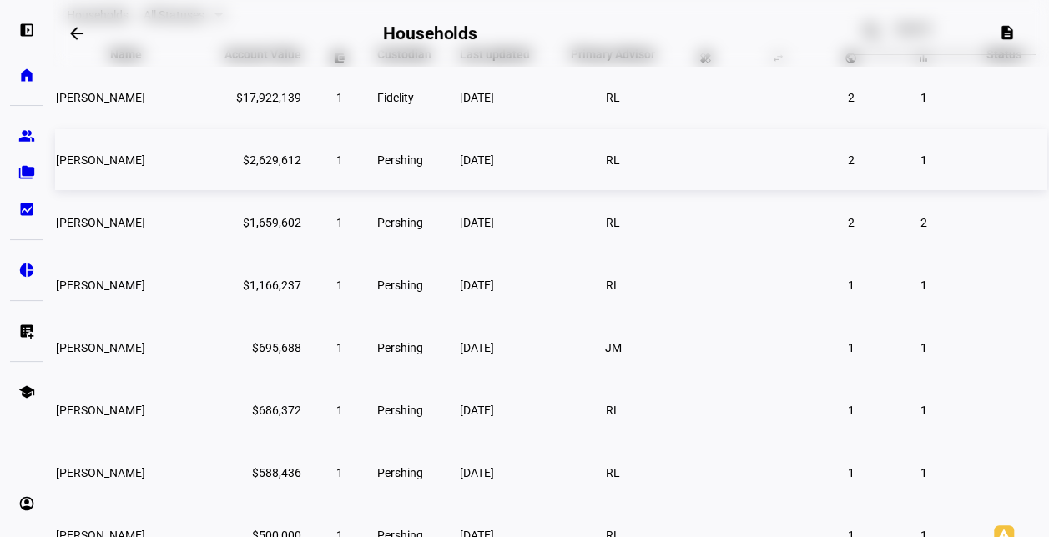
scroll to position [138, 0]
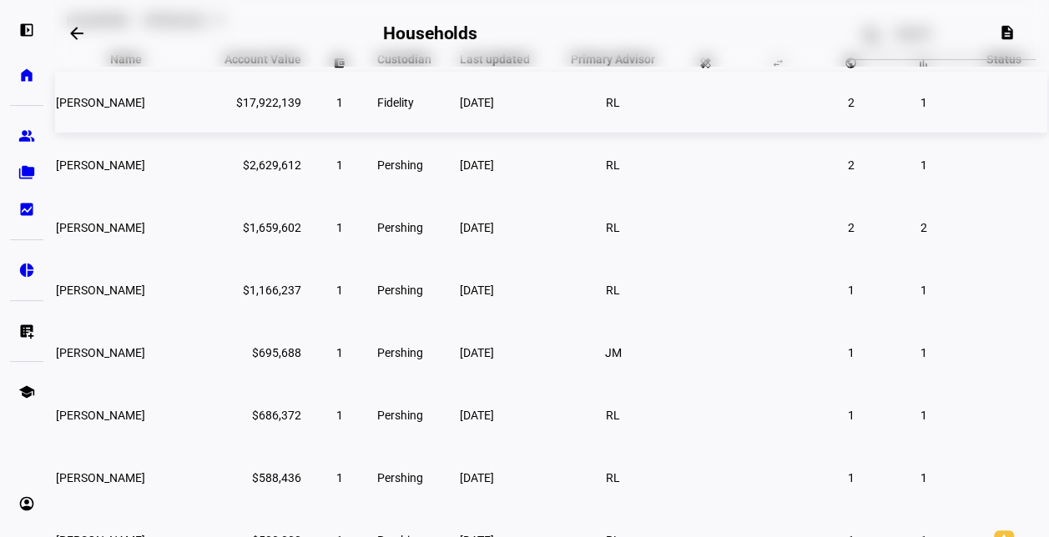
click at [1026, 133] on td at bounding box center [1003, 102] width 87 height 61
